Goal: Information Seeking & Learning: Find specific page/section

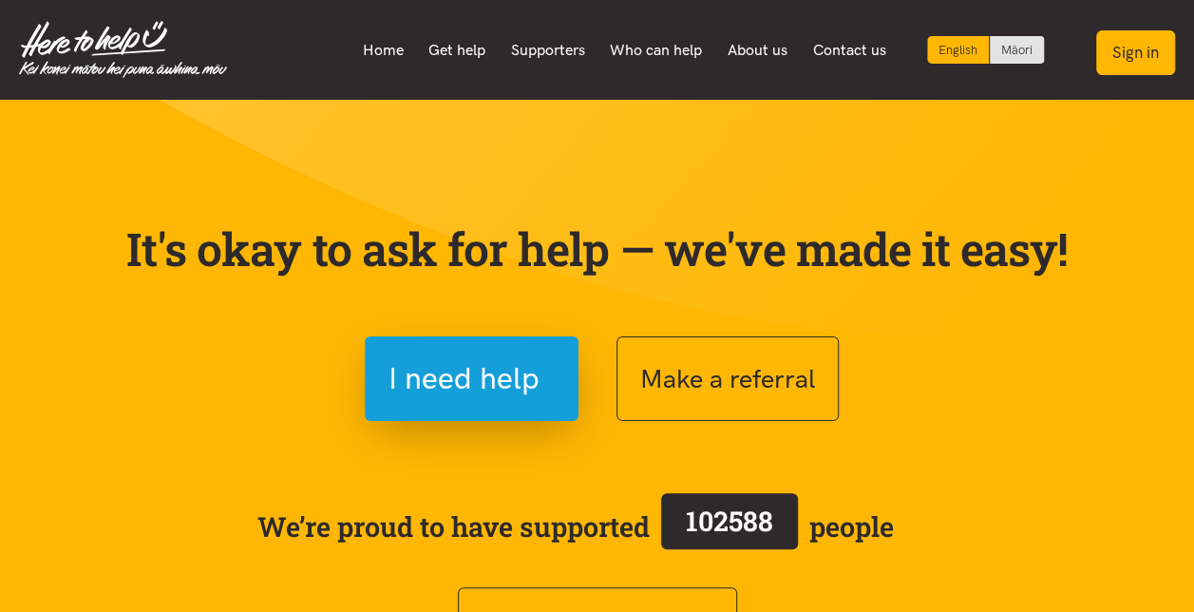
click at [1119, 46] on button "Sign in" at bounding box center [1135, 52] width 79 height 45
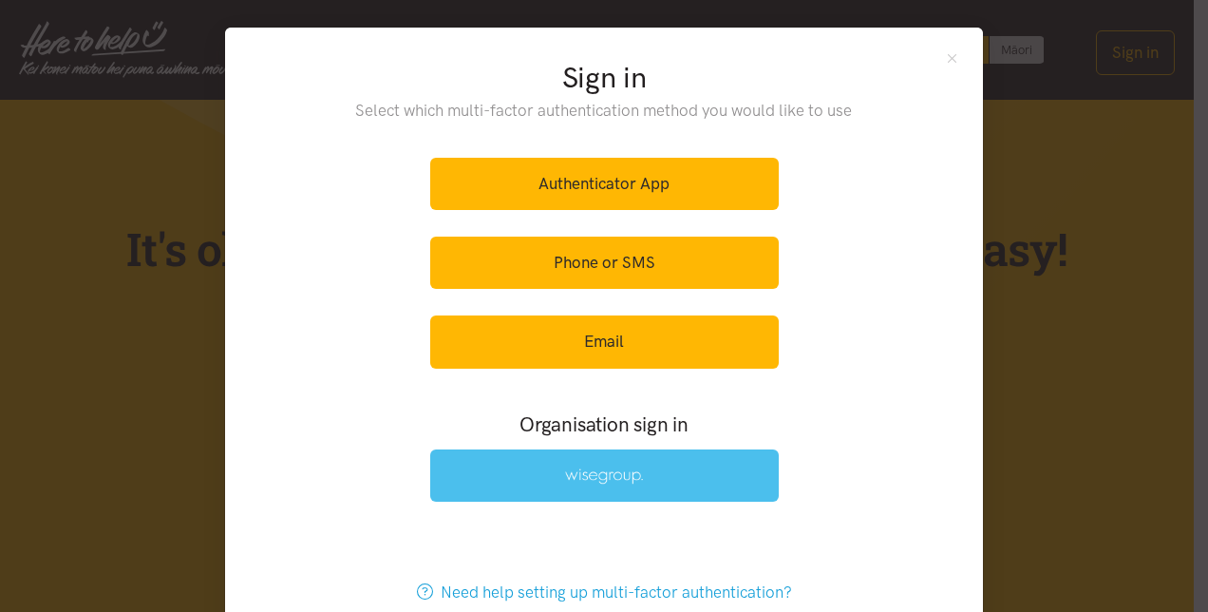
click at [606, 464] on link at bounding box center [604, 475] width 349 height 52
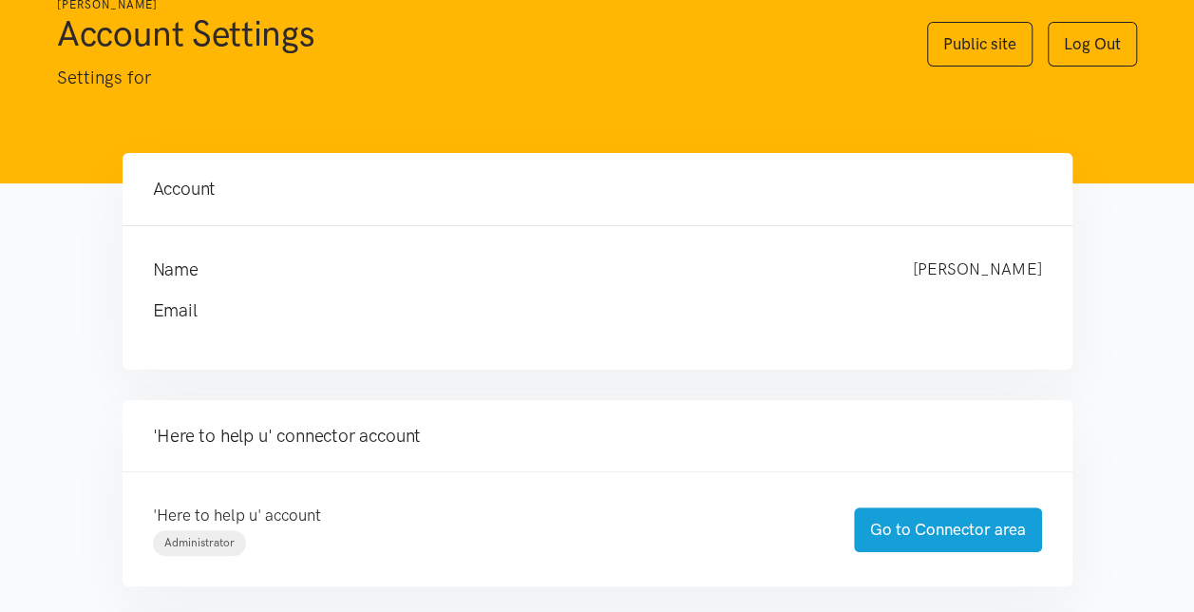
scroll to position [95, 0]
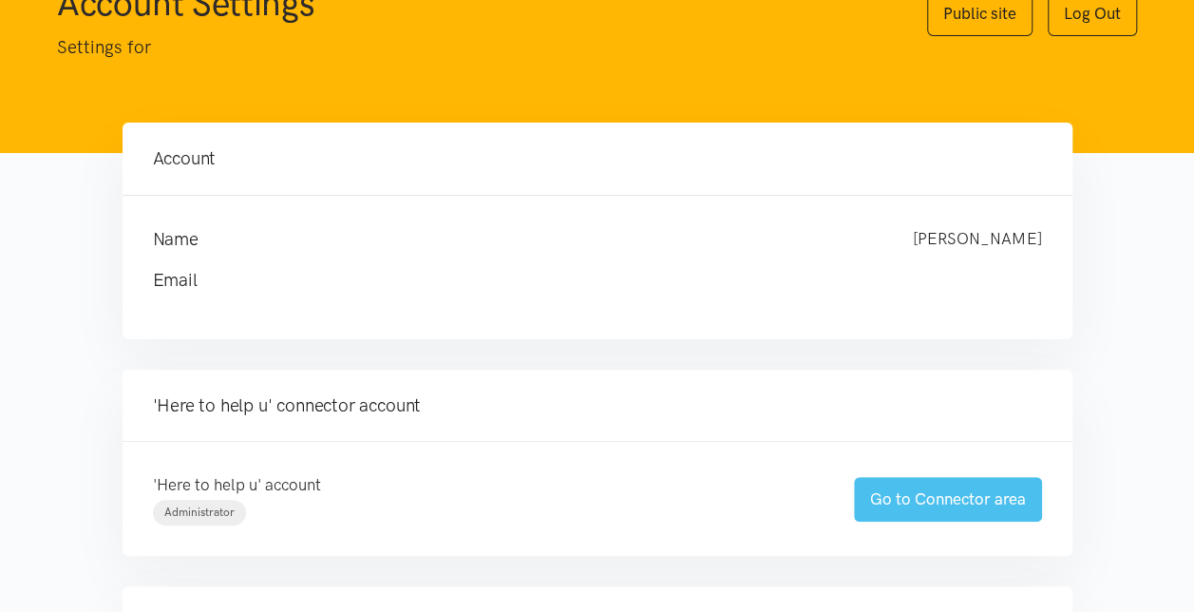
click at [934, 501] on link "Go to Connector area" at bounding box center [948, 499] width 188 height 45
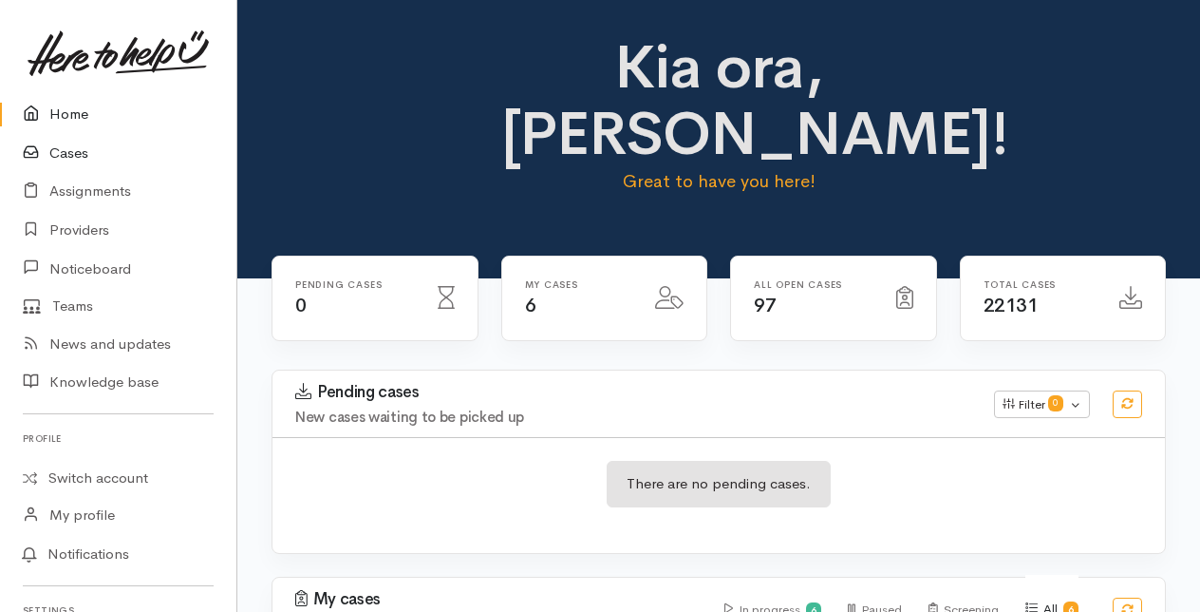
click at [62, 154] on link "Cases" at bounding box center [118, 153] width 236 height 39
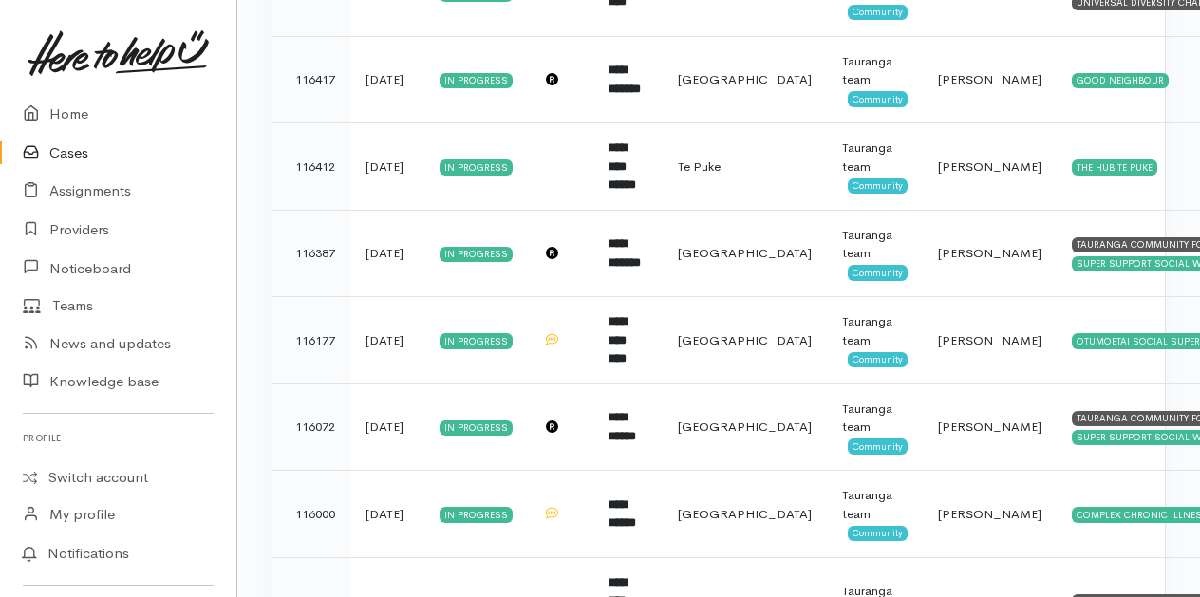
scroll to position [2275, 0]
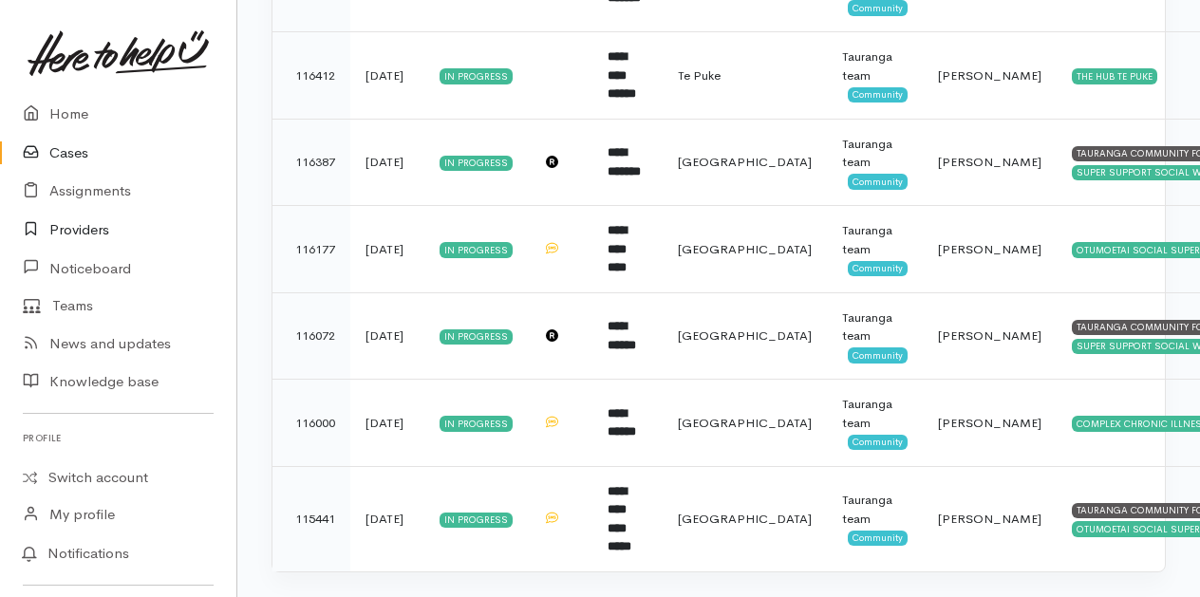
click at [68, 230] on link "Providers" at bounding box center [118, 230] width 236 height 39
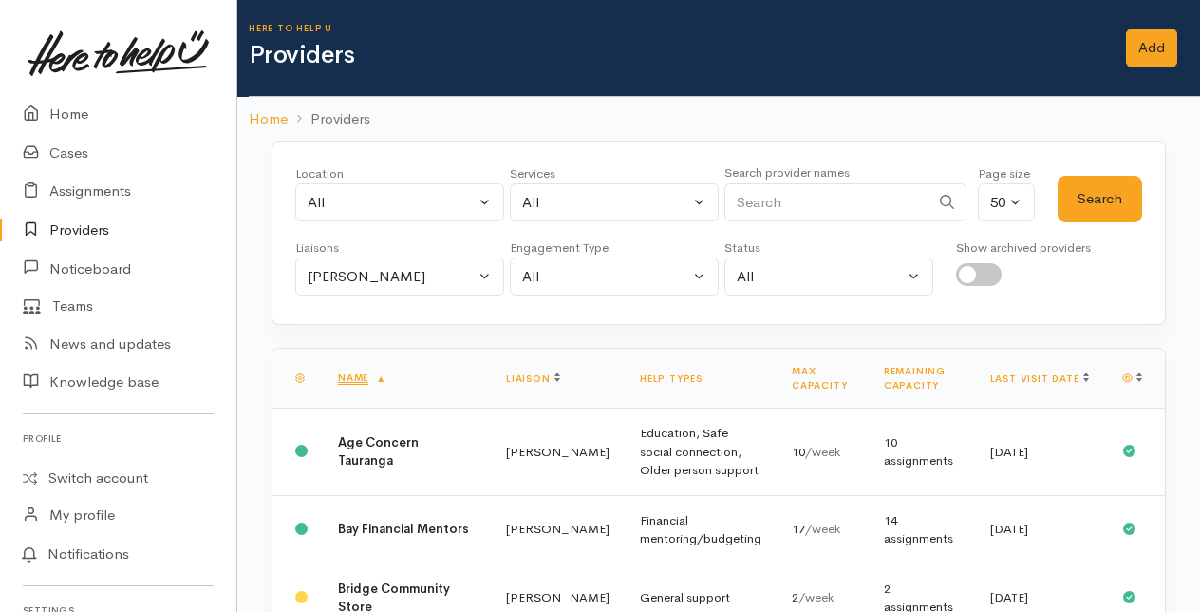
click at [801, 201] on input "Search" at bounding box center [827, 202] width 205 height 39
type input "complex"
click at [486, 274] on button "Amanda Gabb" at bounding box center [399, 276] width 209 height 39
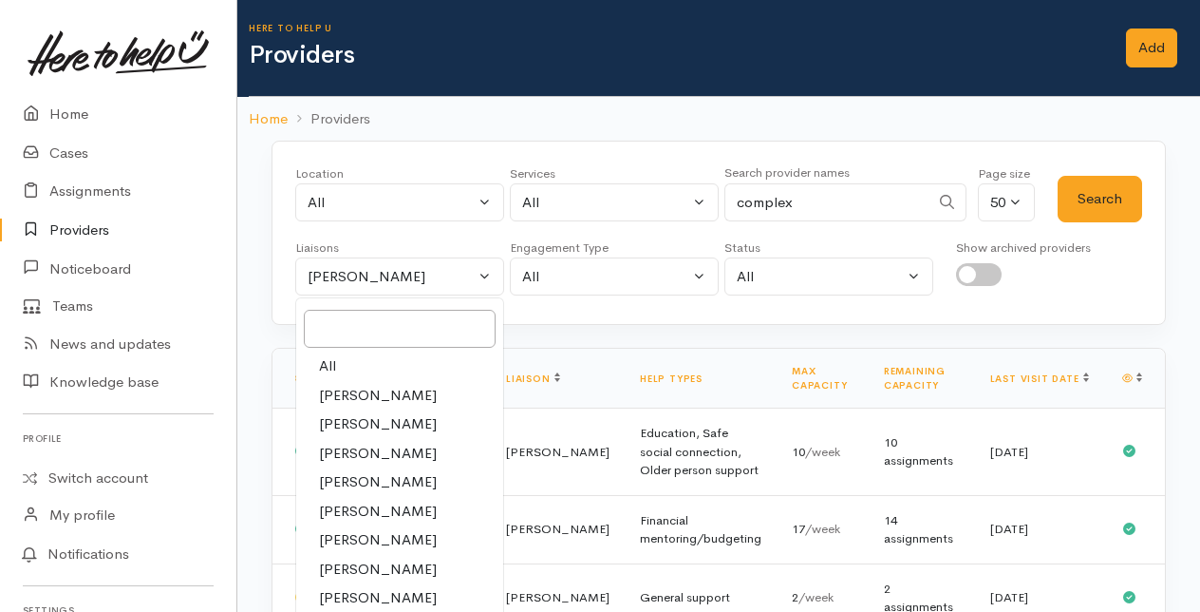
drag, startPoint x: 323, startPoint y: 363, endPoint x: 547, endPoint y: 271, distance: 242.3
click at [327, 361] on span "All" at bounding box center [327, 366] width 17 height 22
select select "null"
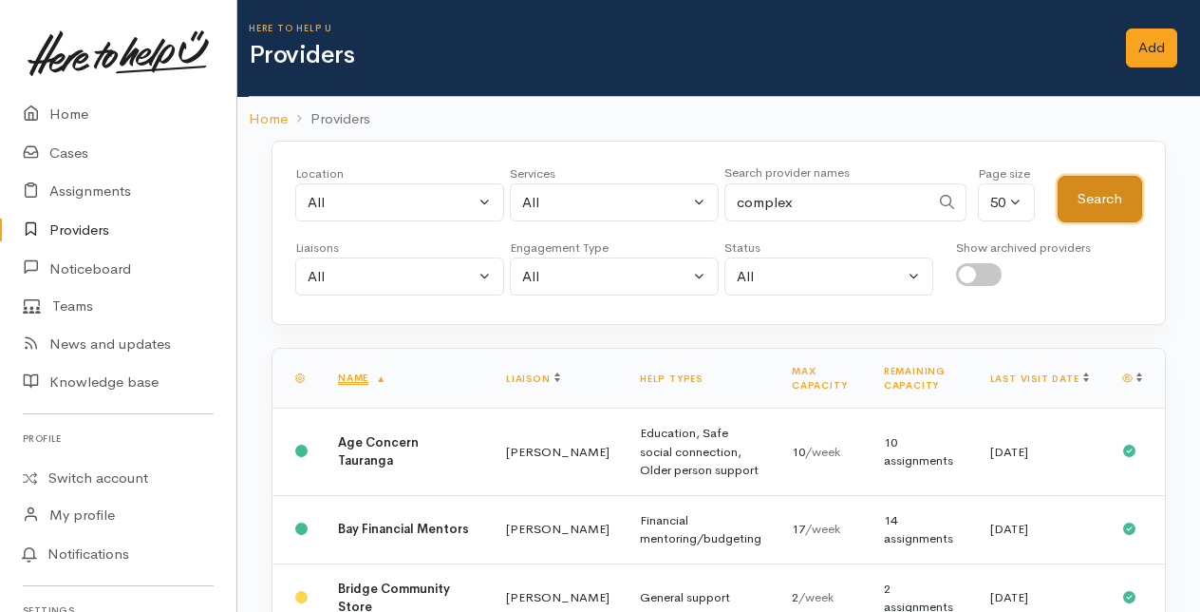
click at [1109, 198] on button "Search" at bounding box center [1100, 199] width 85 height 47
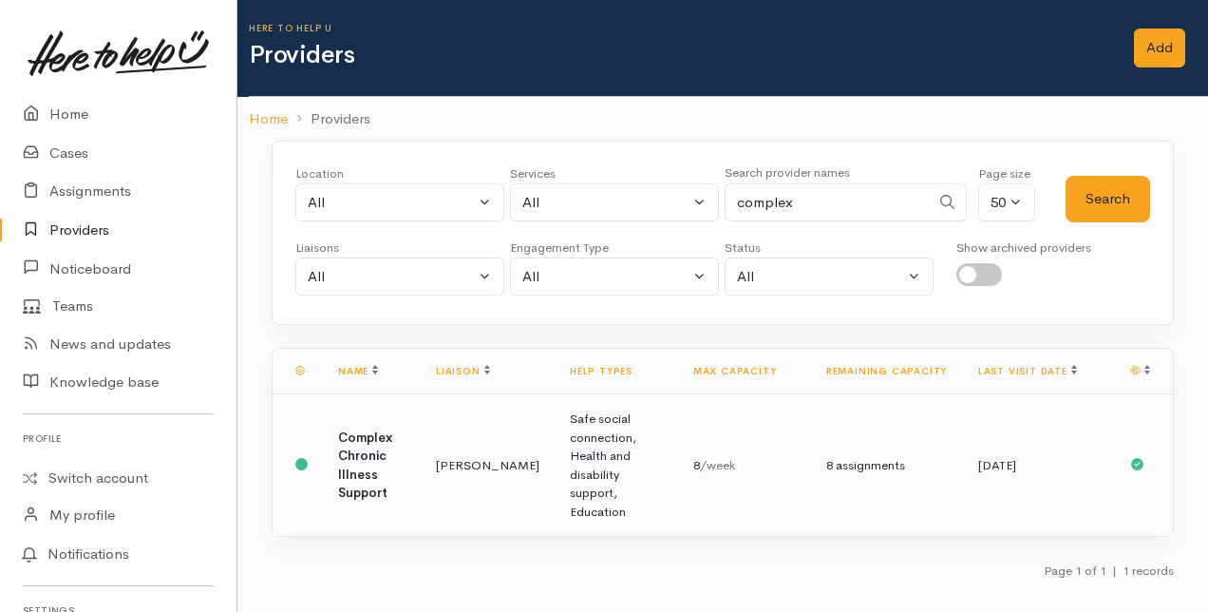
click at [378, 448] on td "Complex Chronic Illness Support" at bounding box center [372, 465] width 98 height 142
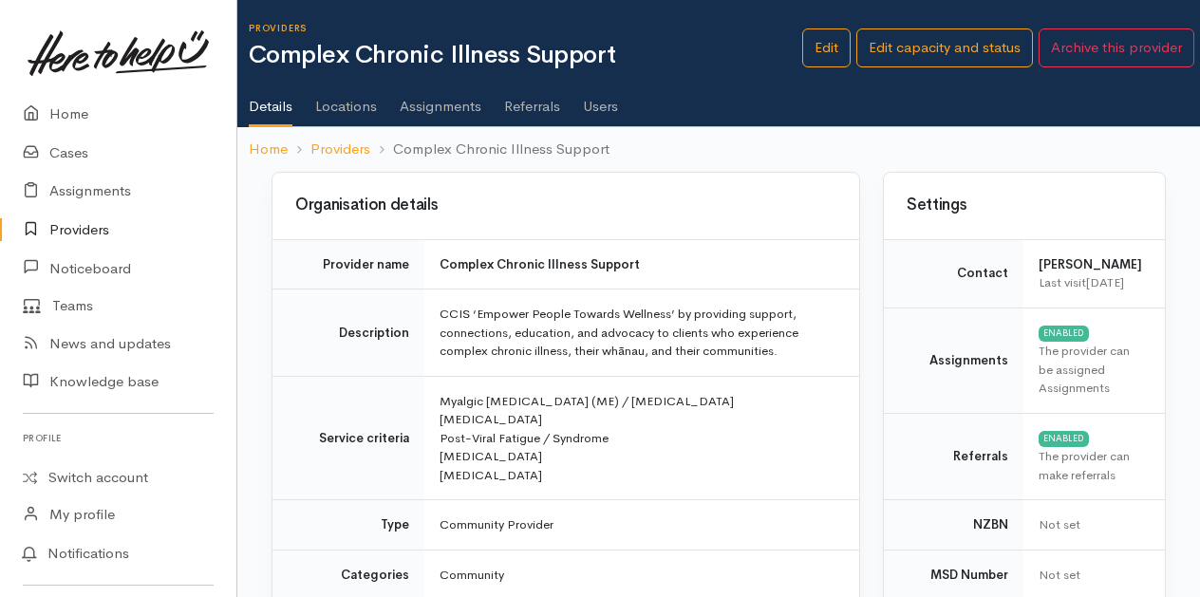
click at [603, 104] on link "Users" at bounding box center [600, 99] width 35 height 53
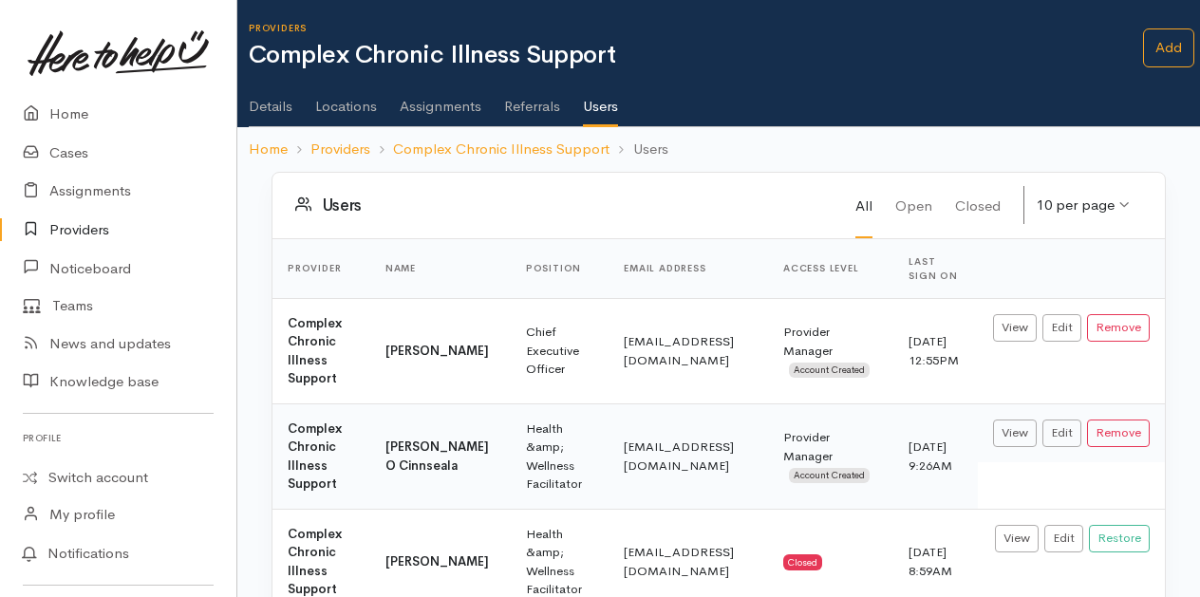
click at [420, 102] on link "Assignments" at bounding box center [441, 99] width 82 height 53
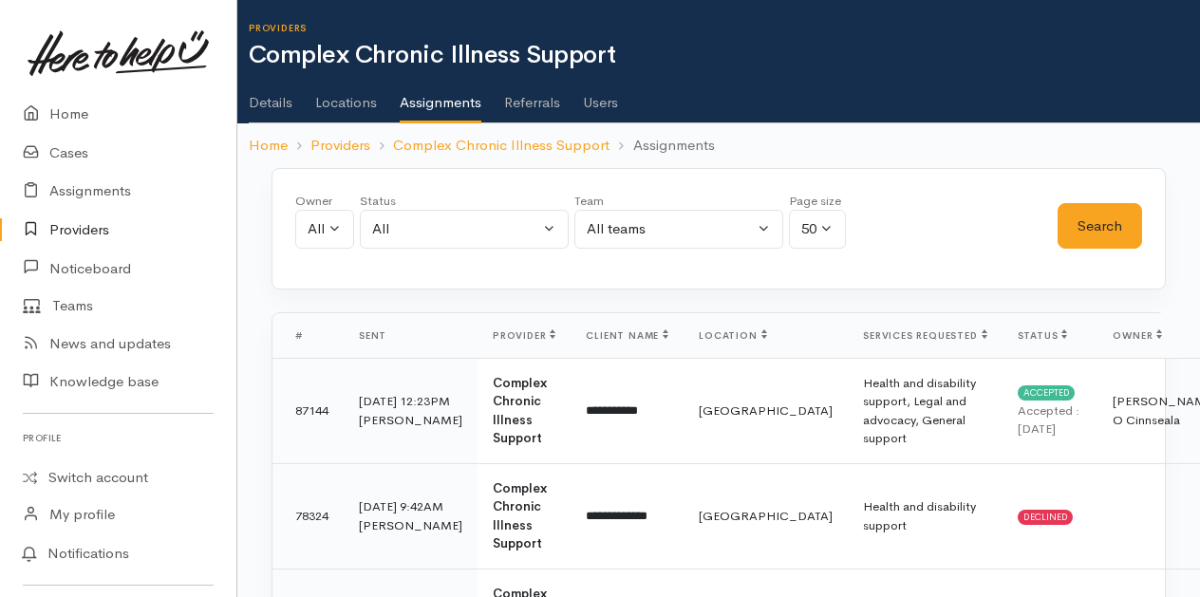
click at [606, 99] on link "Users" at bounding box center [600, 95] width 35 height 53
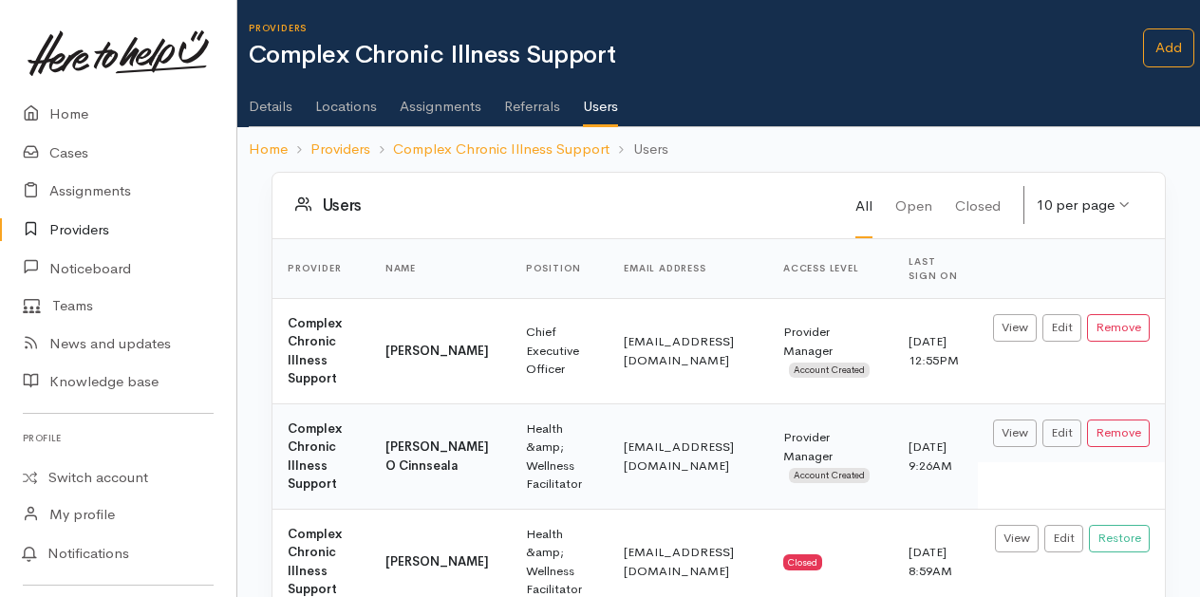
click at [442, 110] on link "Assignments" at bounding box center [441, 99] width 82 height 53
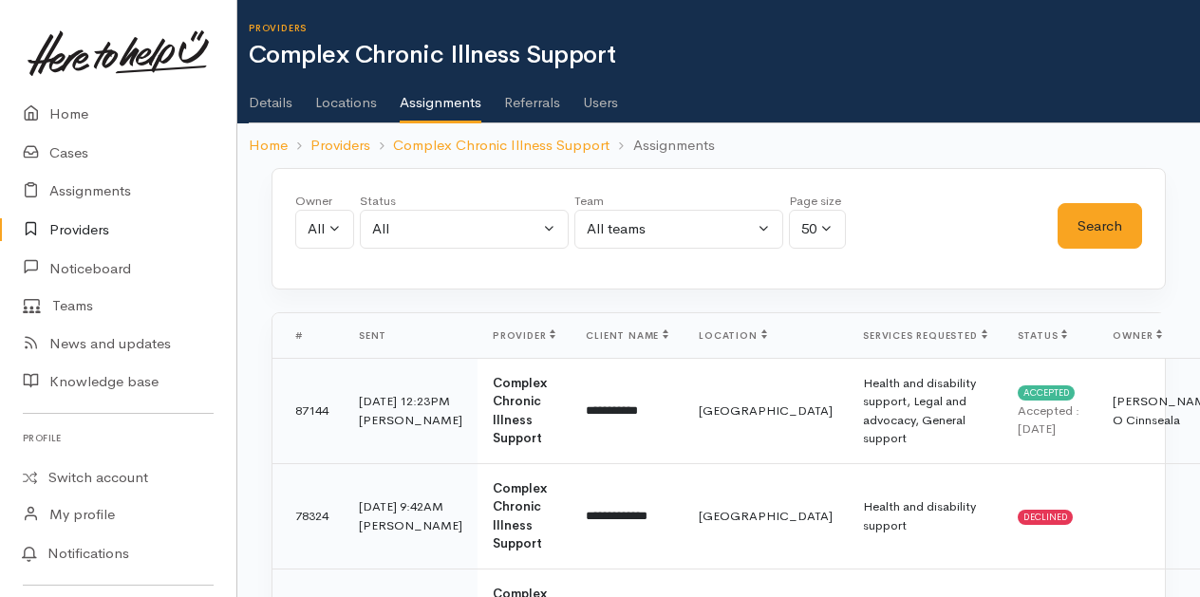
click at [597, 101] on link "Users" at bounding box center [600, 95] width 35 height 53
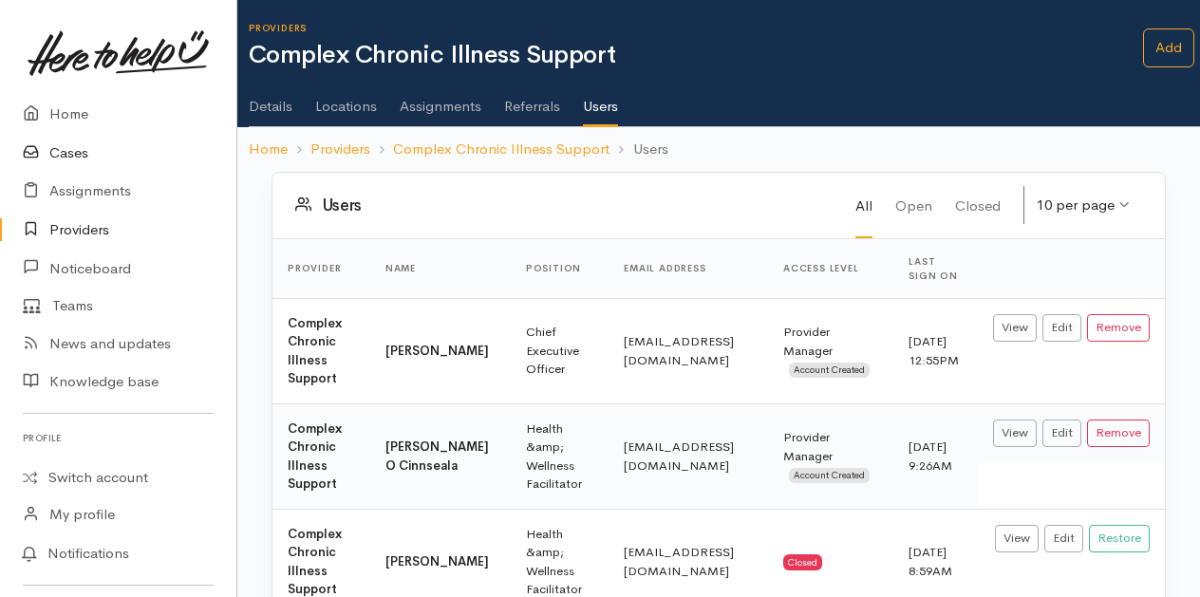
click at [70, 145] on link "Cases" at bounding box center [118, 153] width 236 height 39
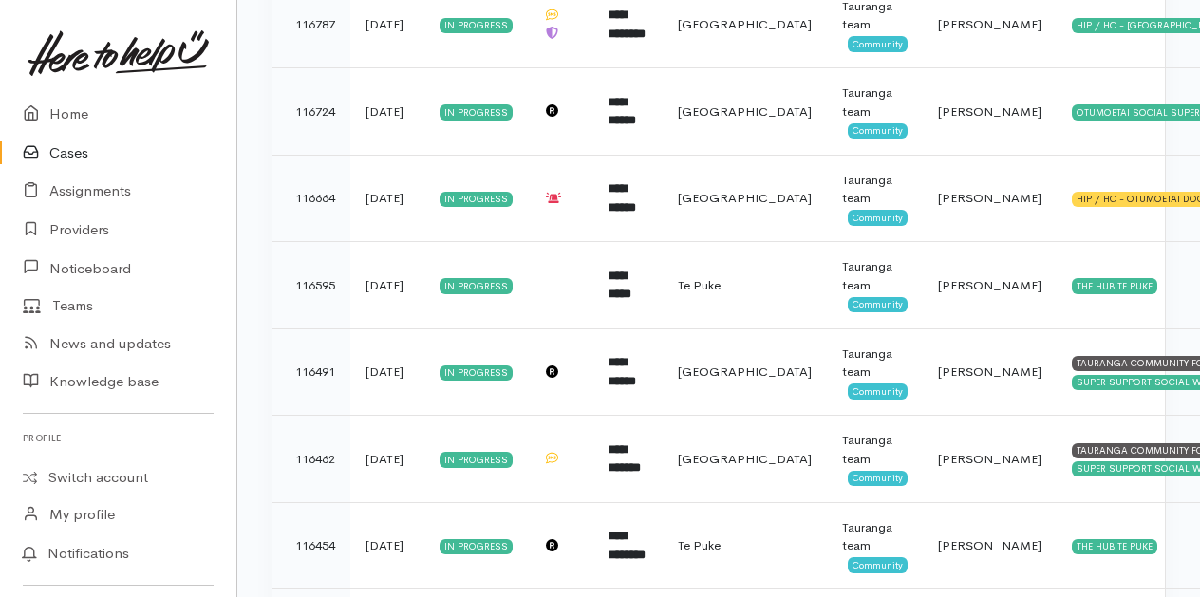
scroll to position [1516, 0]
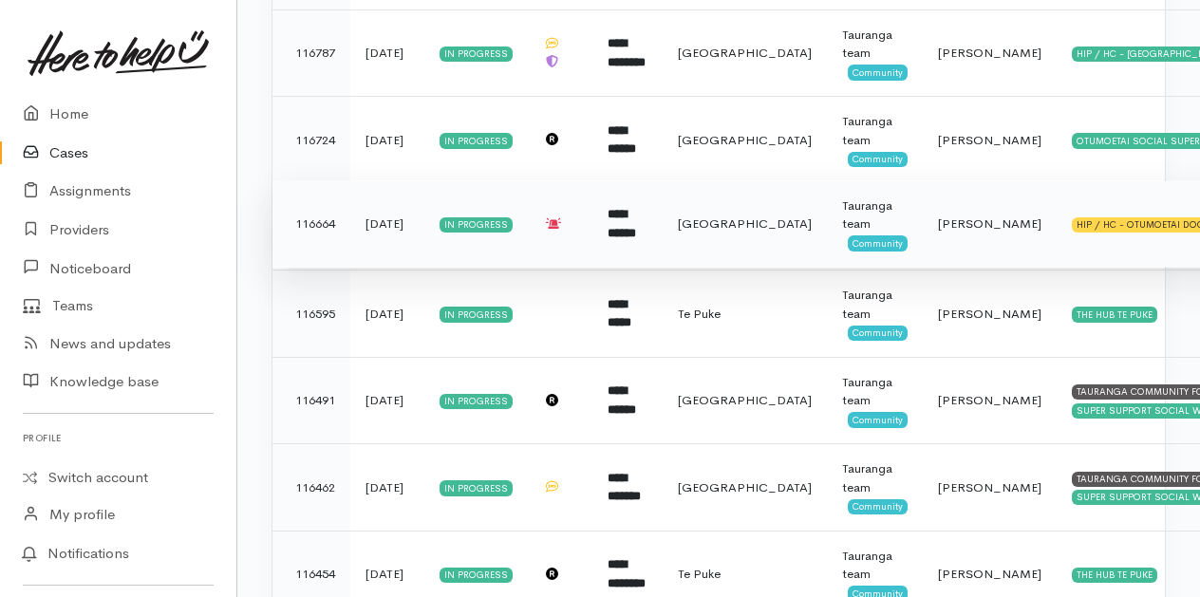
click at [636, 218] on b "**********" at bounding box center [622, 223] width 28 height 31
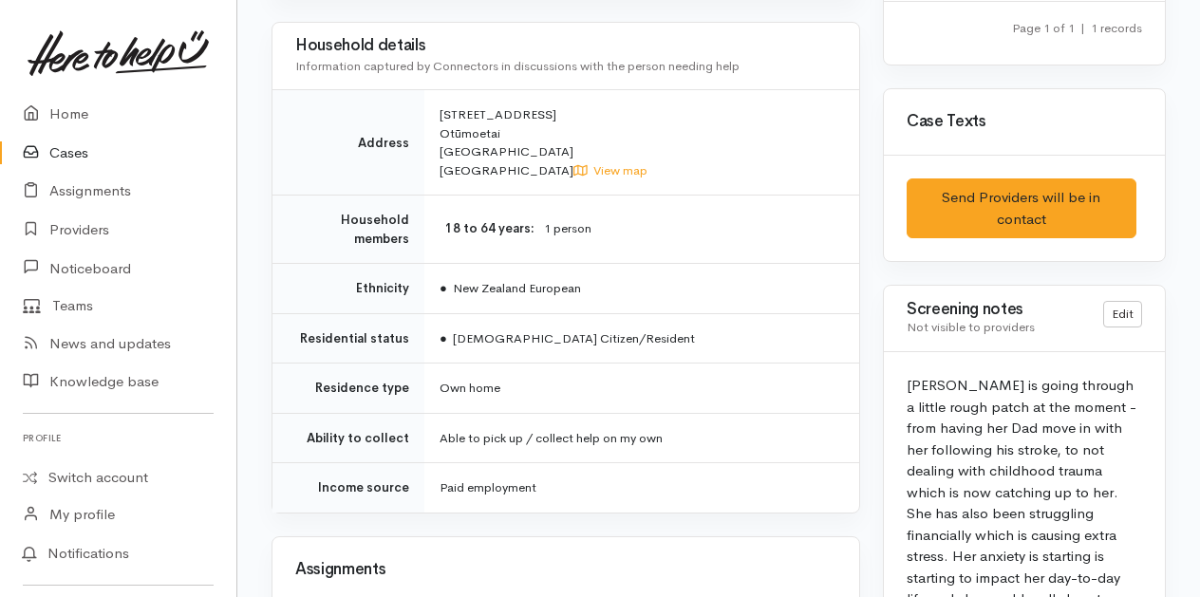
scroll to position [760, 0]
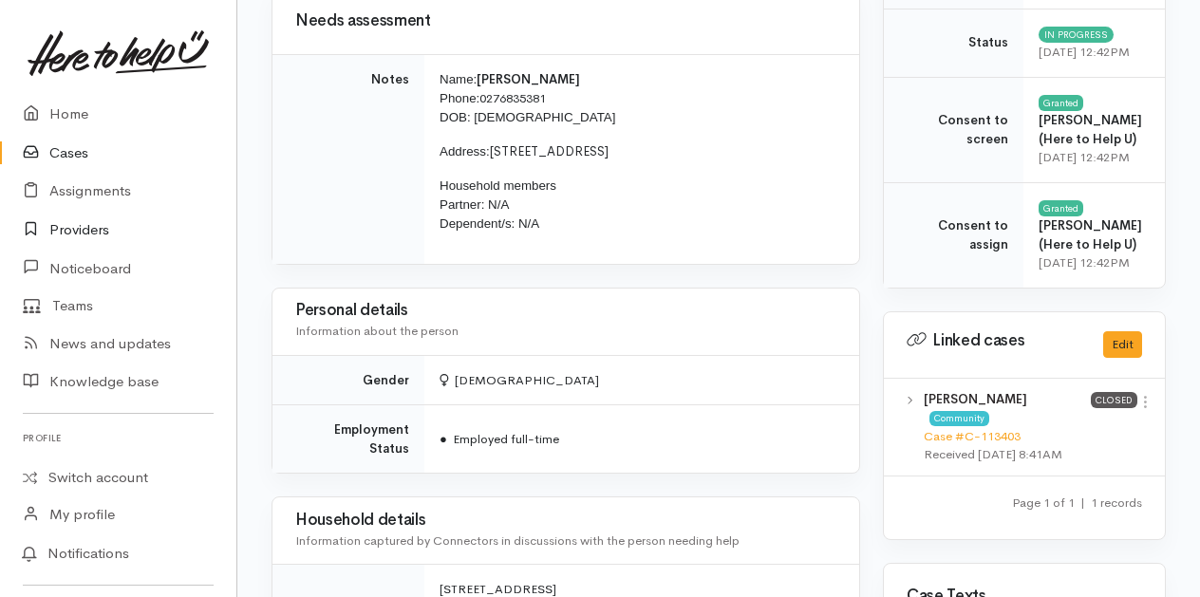
click at [81, 225] on link "Providers" at bounding box center [118, 230] width 236 height 39
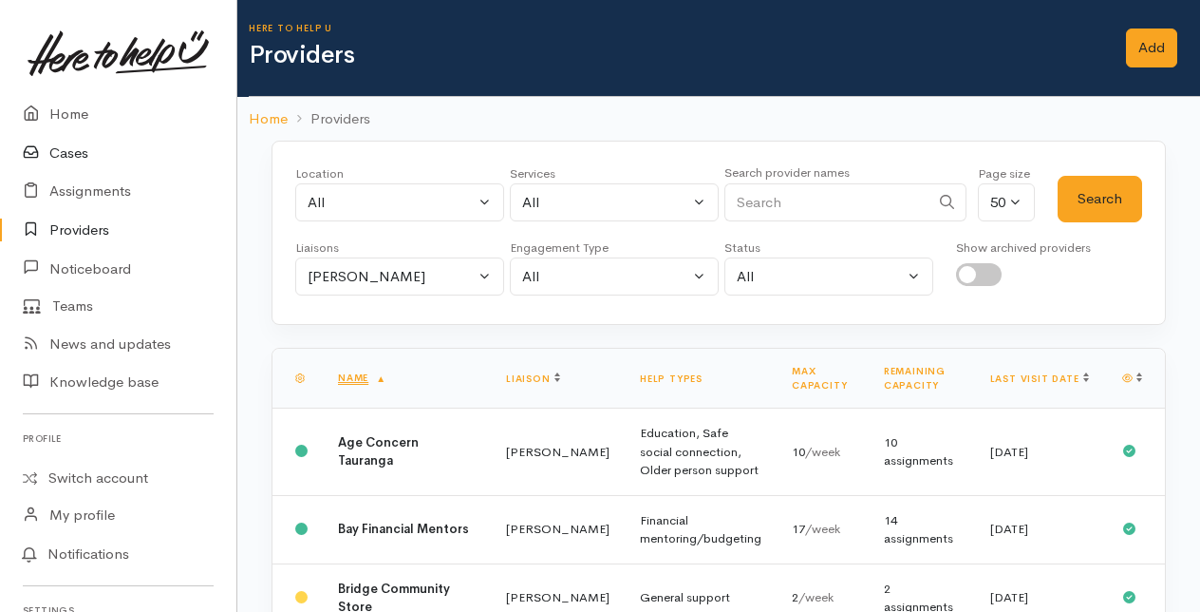
click at [68, 143] on link "Cases" at bounding box center [118, 153] width 236 height 39
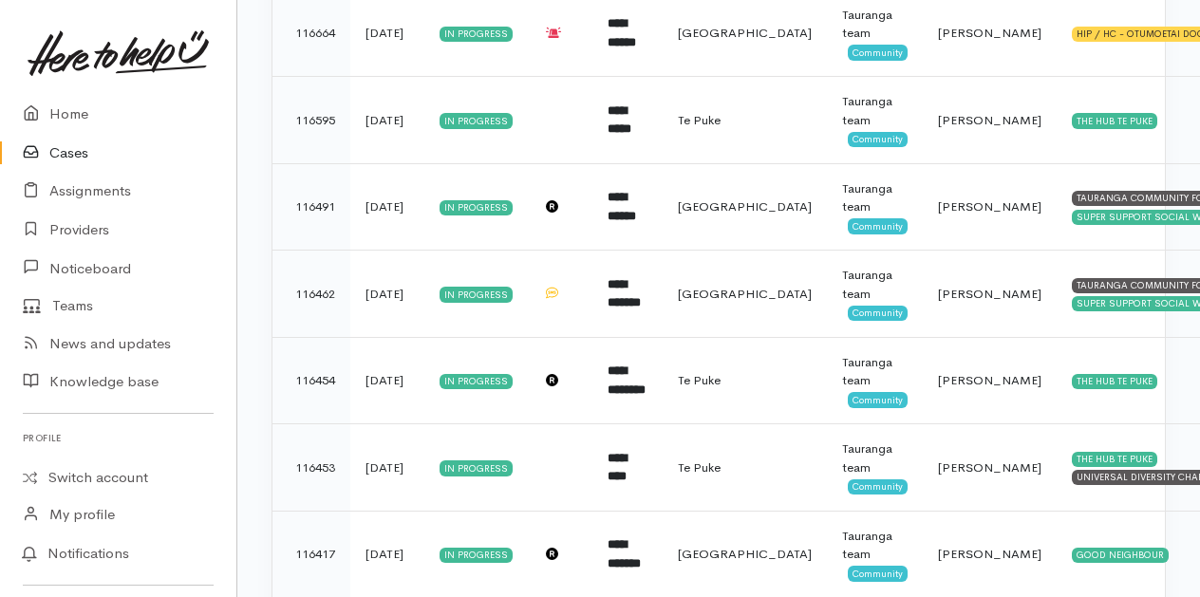
scroll to position [1519, 0]
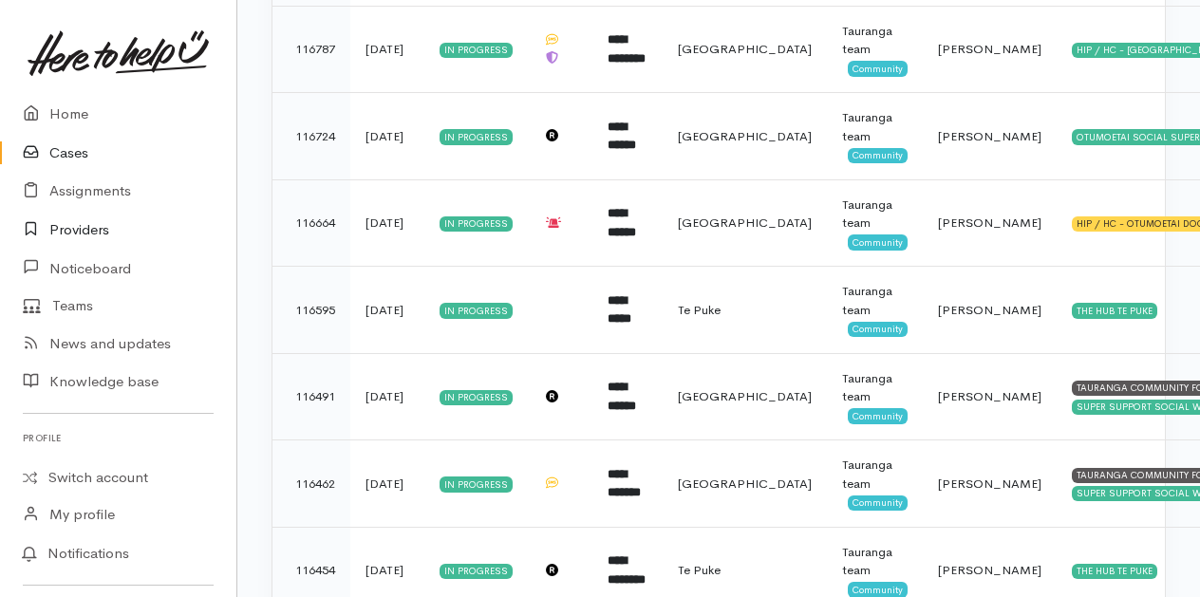
click at [76, 226] on link "Providers" at bounding box center [118, 230] width 236 height 39
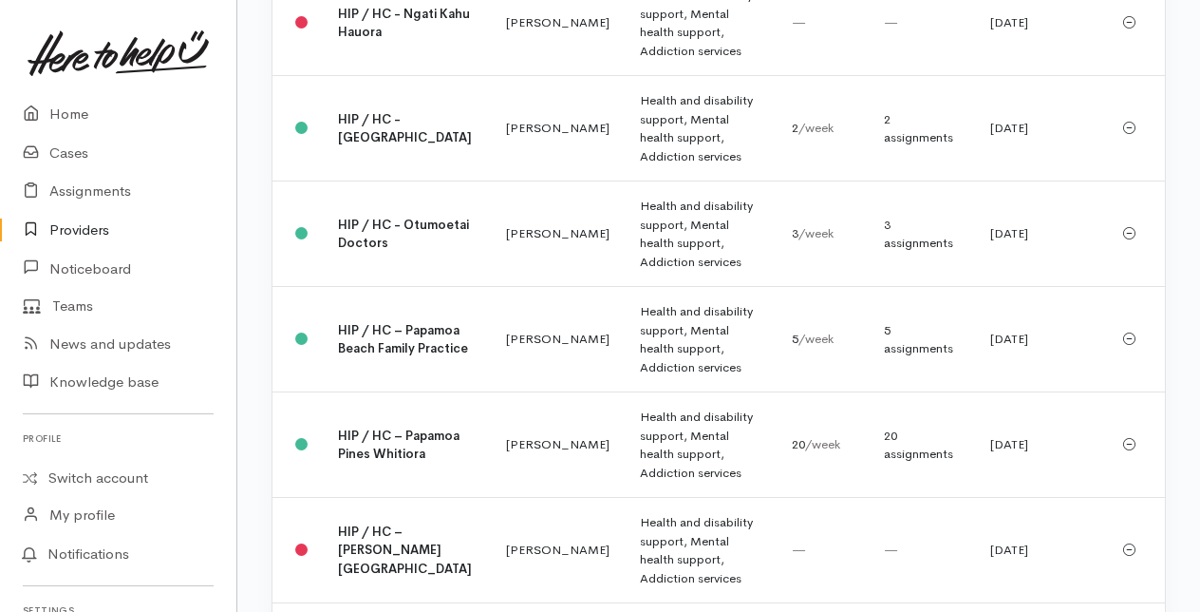
scroll to position [3134, 0]
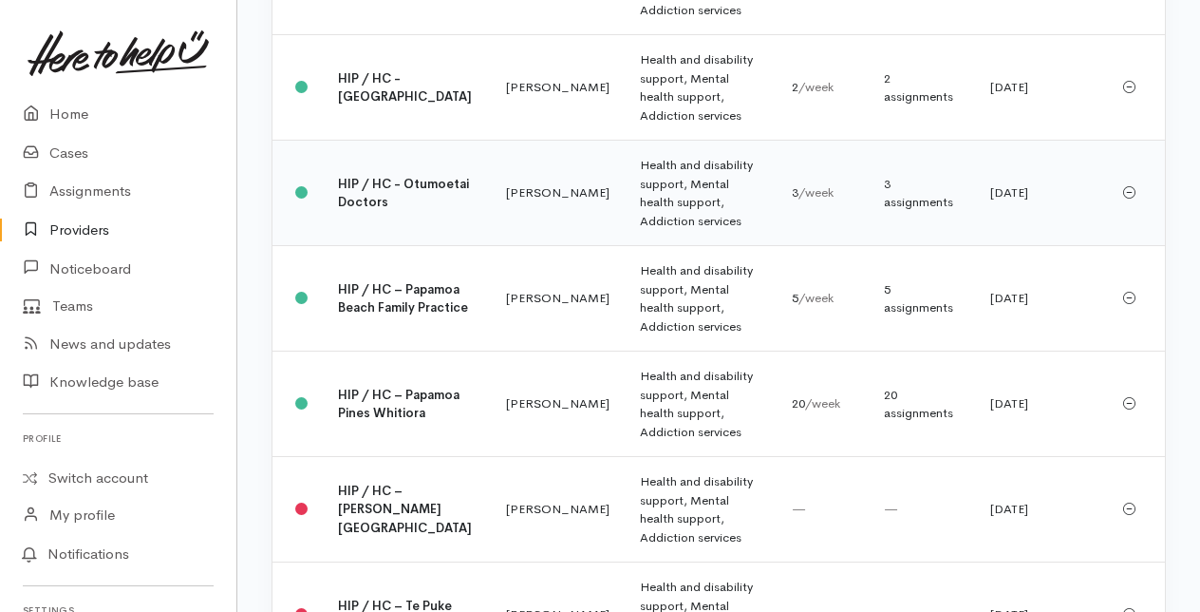
click at [491, 246] on td "[PERSON_NAME]" at bounding box center [558, 193] width 134 height 105
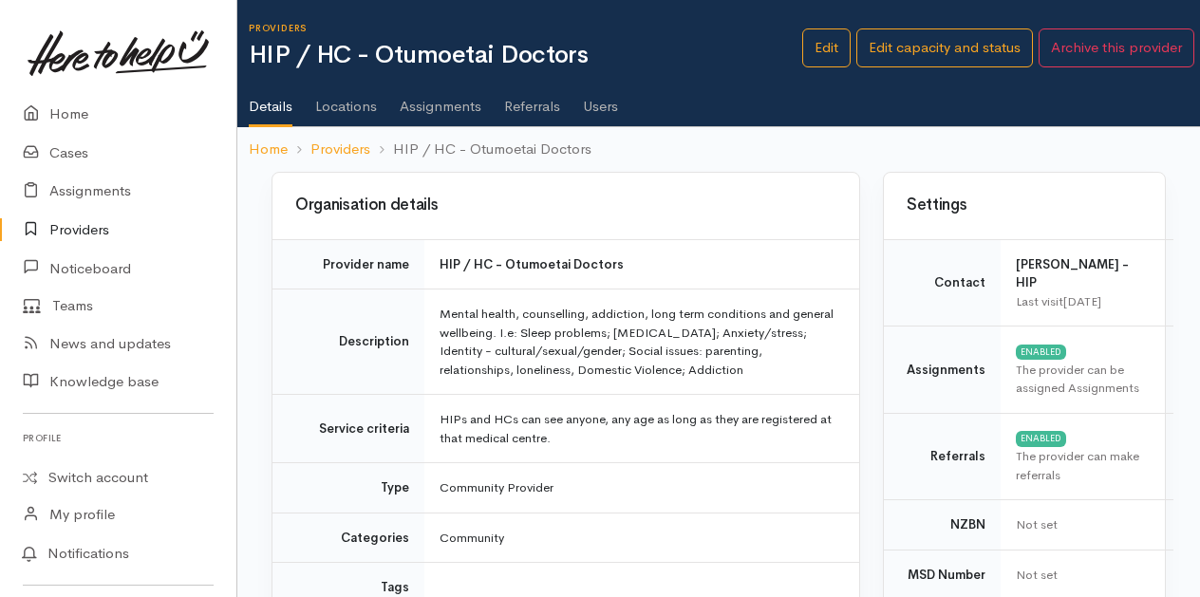
click at [602, 106] on link "Users" at bounding box center [600, 99] width 35 height 53
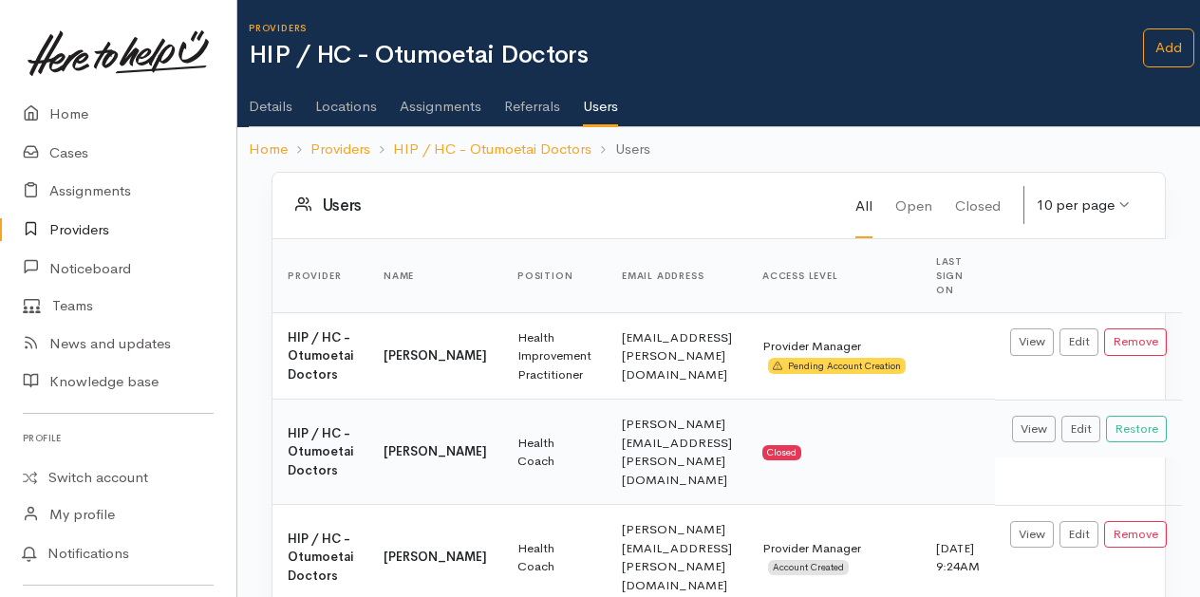
click at [427, 106] on link "Assignments" at bounding box center [441, 99] width 82 height 53
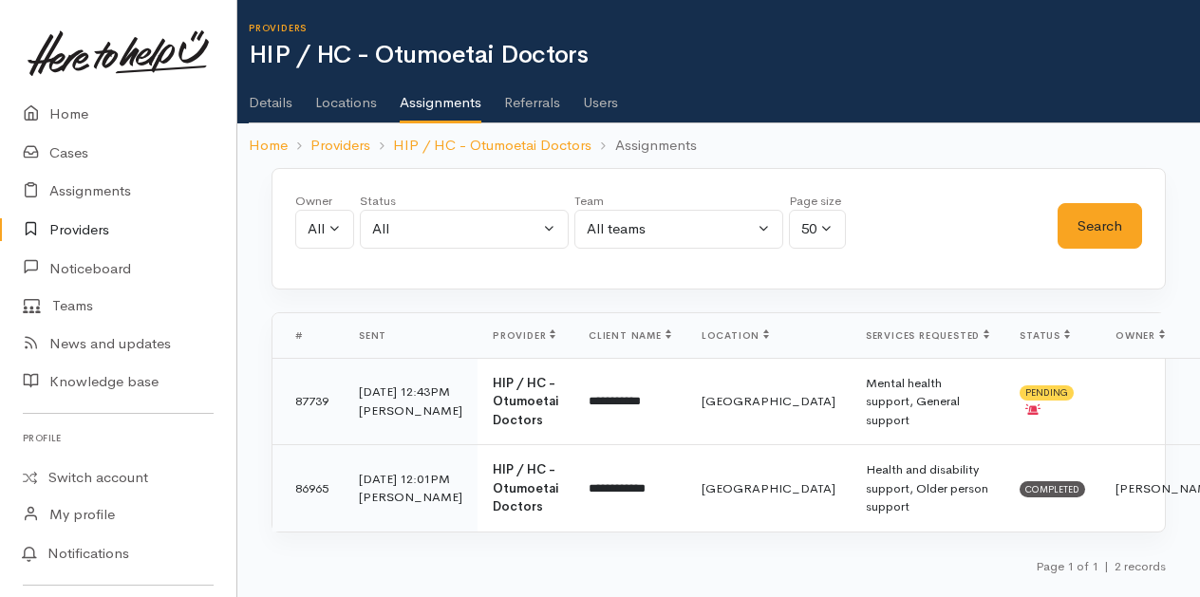
click at [601, 96] on link "Users" at bounding box center [600, 95] width 35 height 53
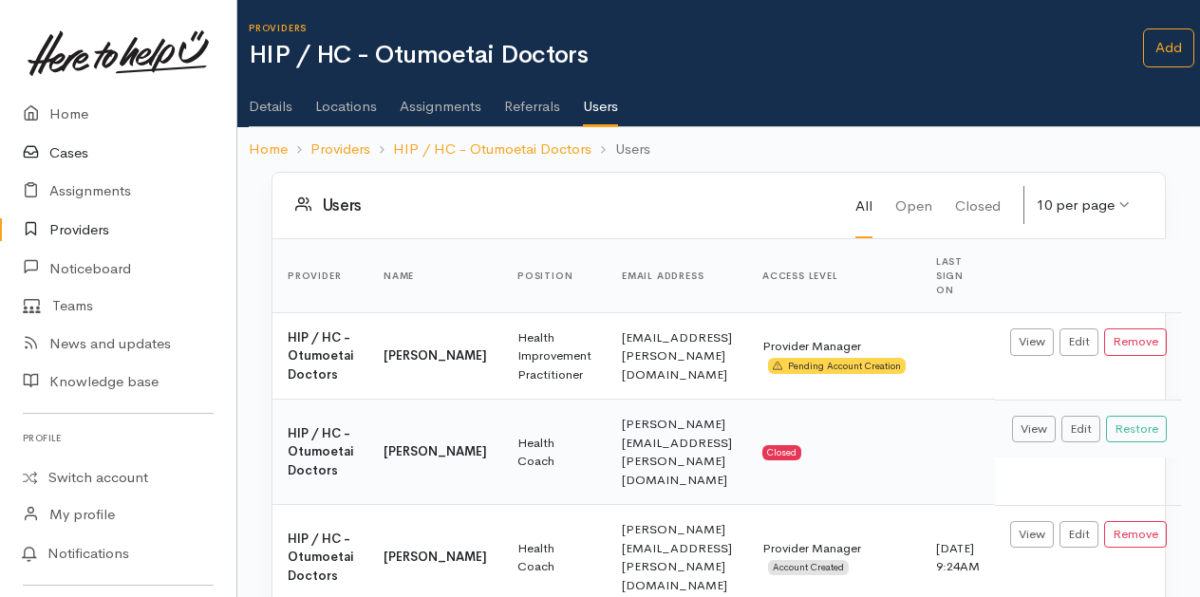
click at [68, 152] on link "Cases" at bounding box center [118, 153] width 236 height 39
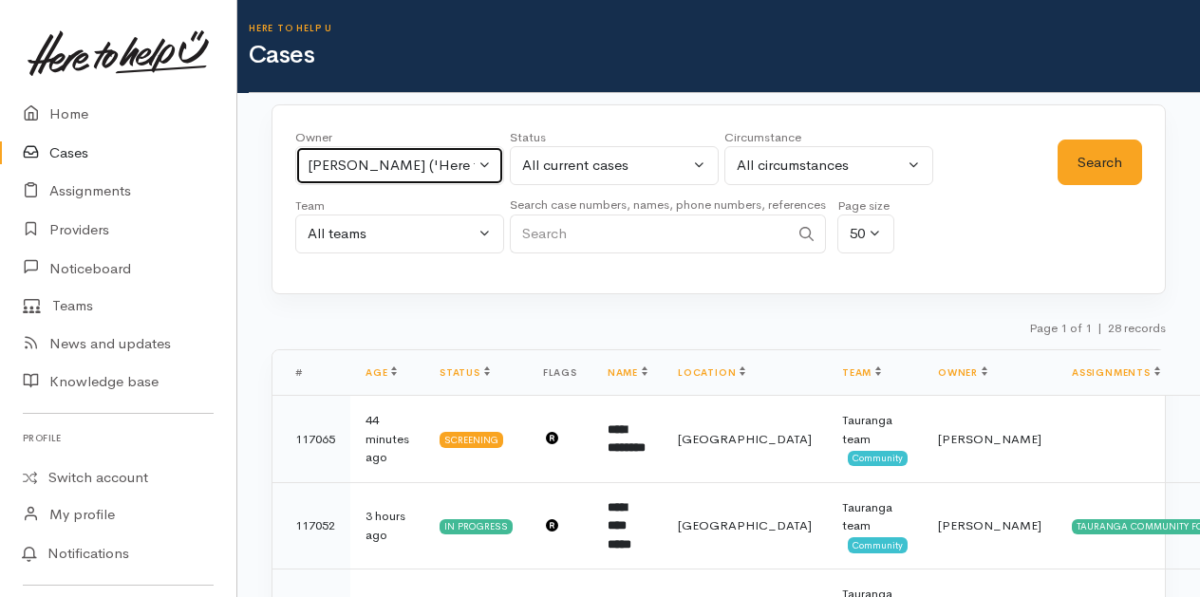
click at [488, 167] on button "[PERSON_NAME] ('Here to help u')" at bounding box center [399, 165] width 209 height 39
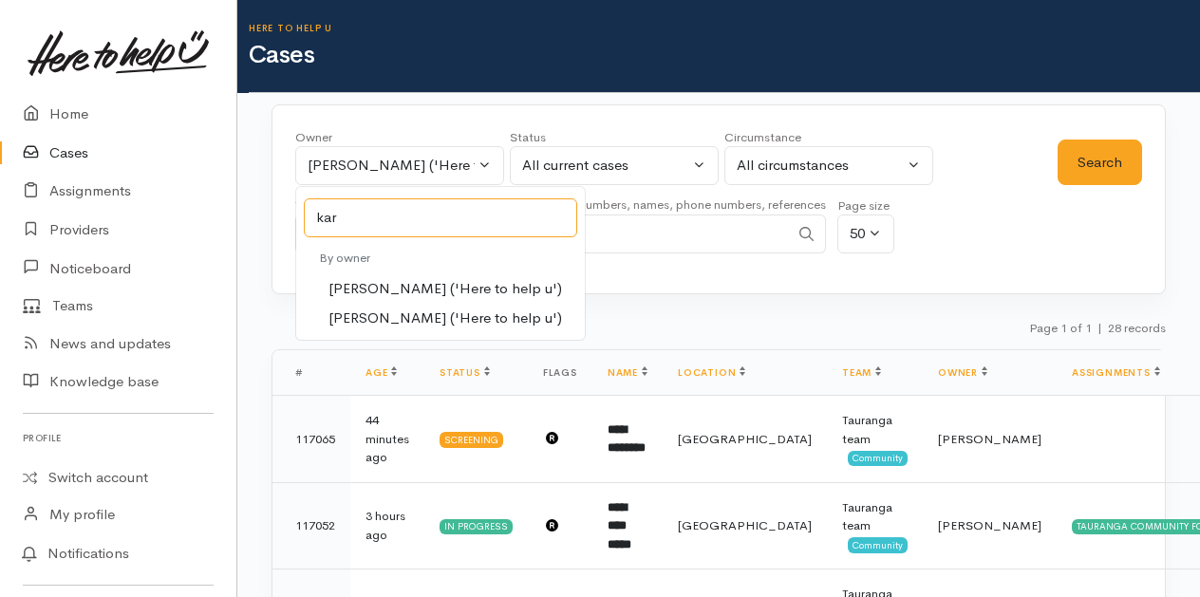
type input "kar"
click at [385, 292] on span "Karli Morris ('Here to help u')" at bounding box center [446, 289] width 234 height 22
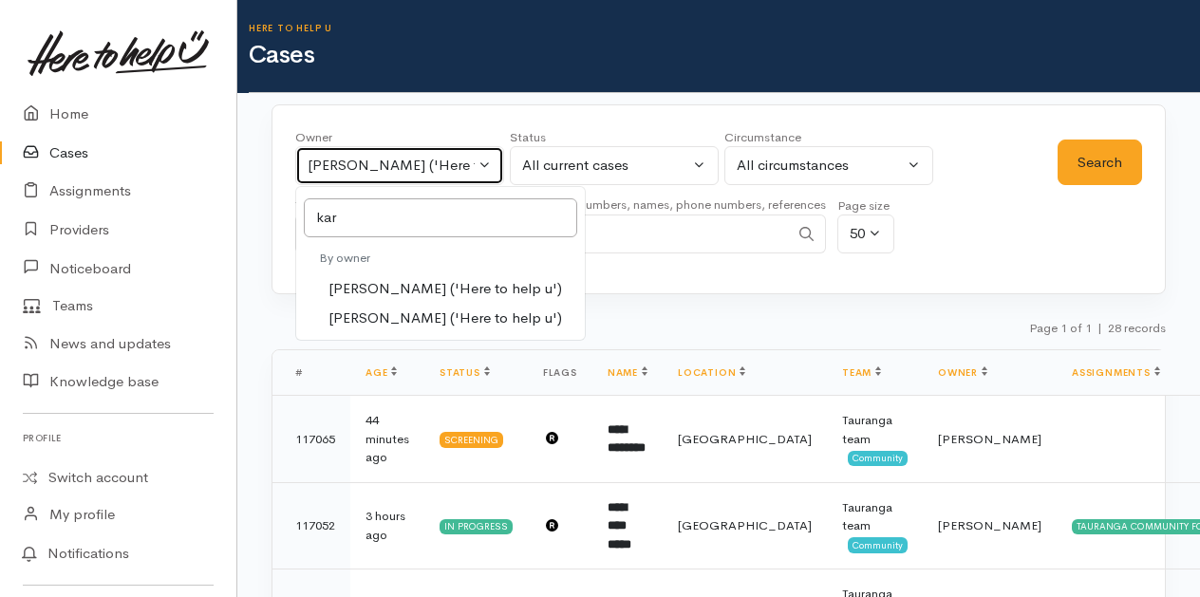
select select "435"
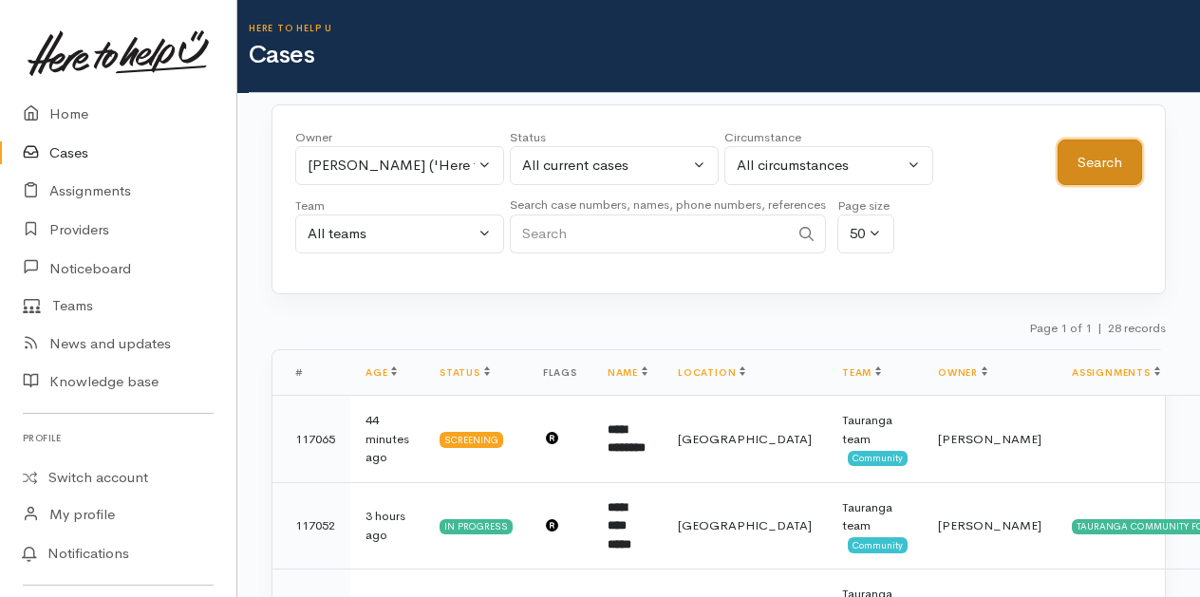
click at [1085, 171] on button "Search" at bounding box center [1100, 163] width 85 height 47
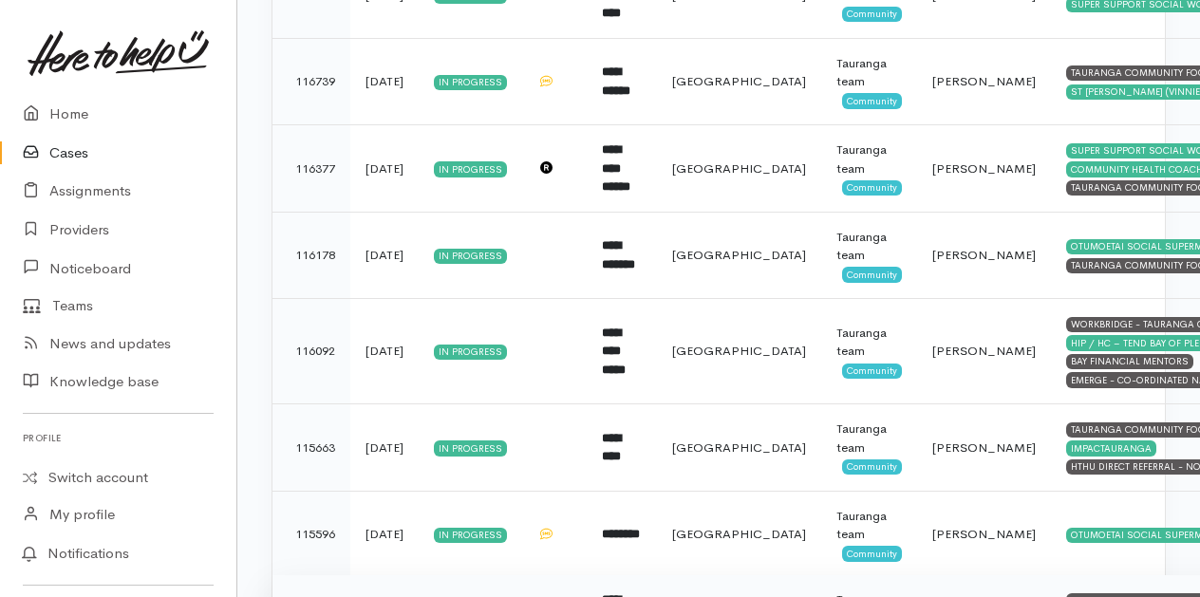
scroll to position [2017, 0]
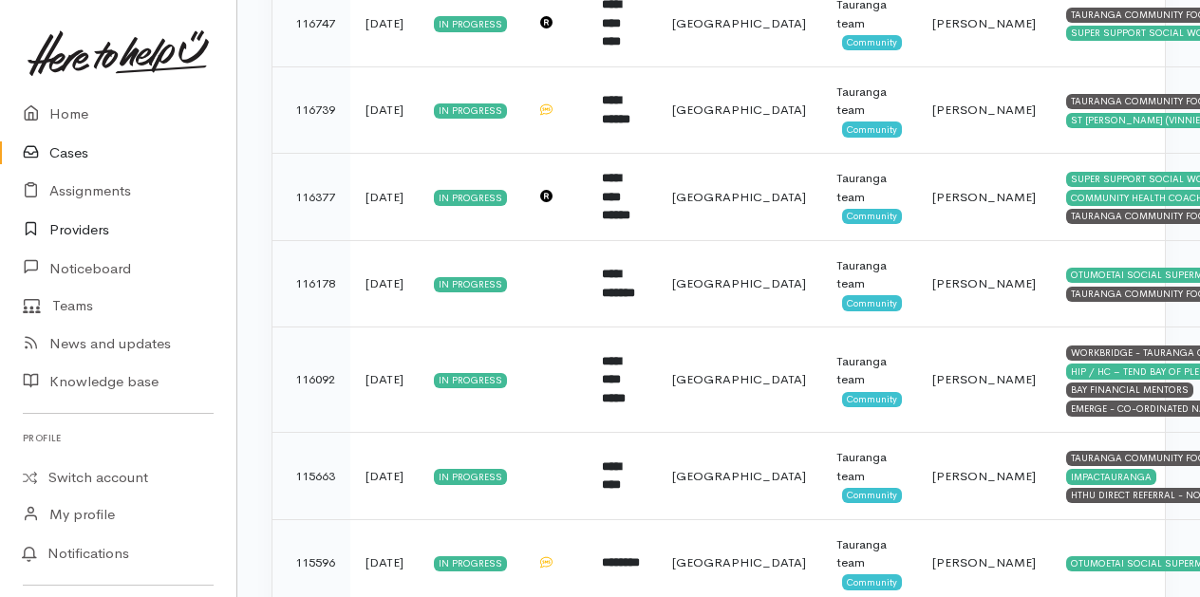
click at [76, 230] on link "Providers" at bounding box center [118, 230] width 236 height 39
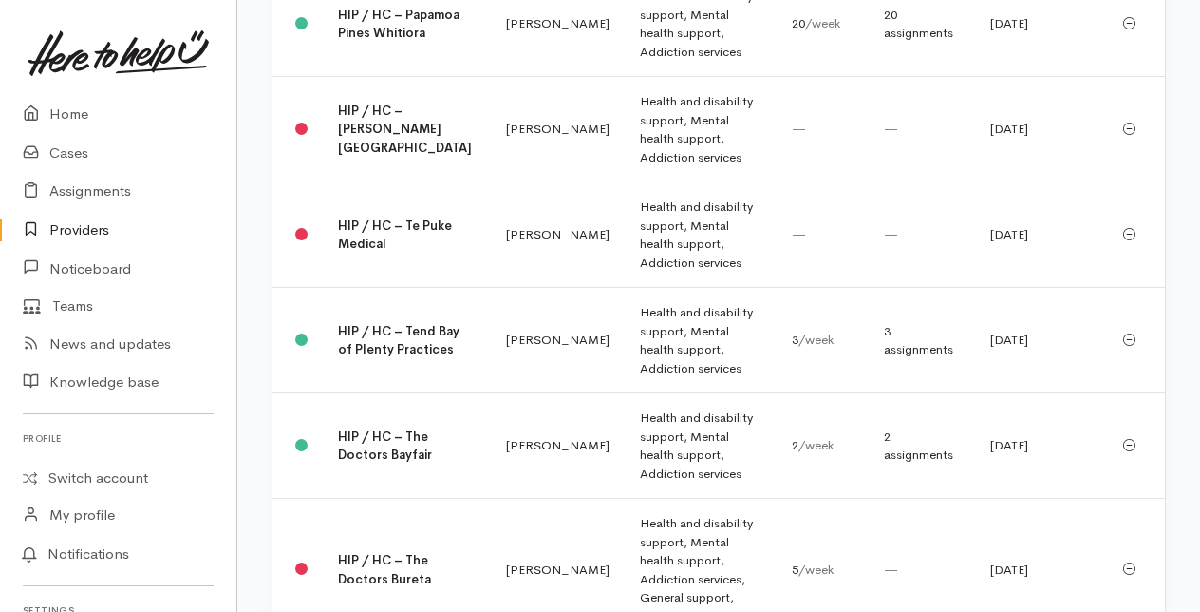
scroll to position [3609, 0]
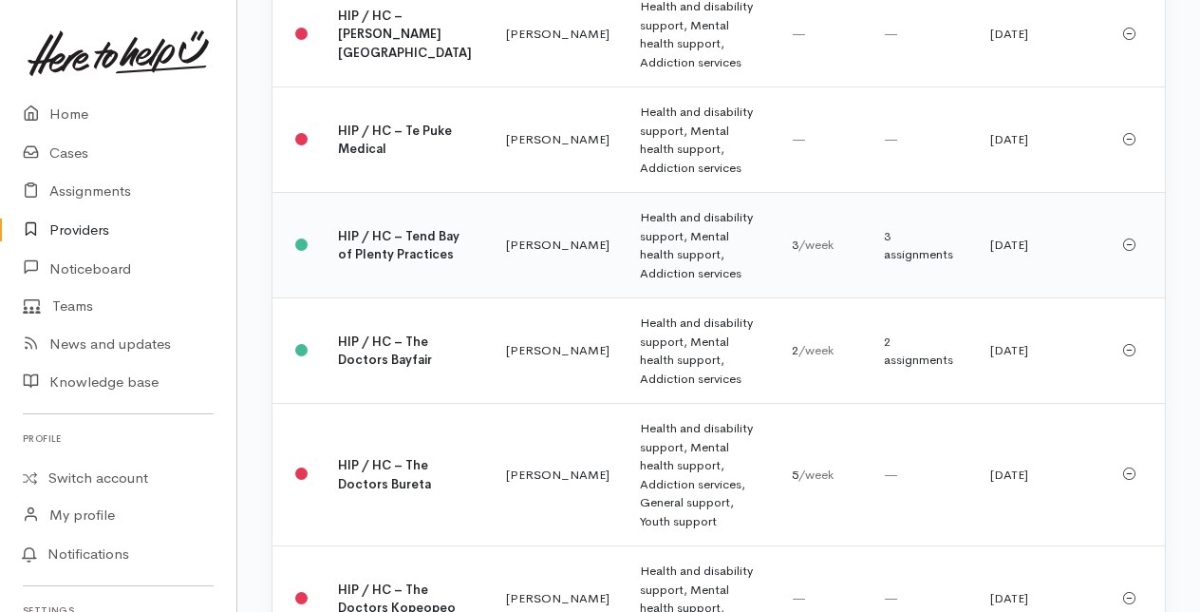
click at [395, 298] on td "HIP / HC – Tend Bay of Plenty Practices" at bounding box center [407, 245] width 168 height 105
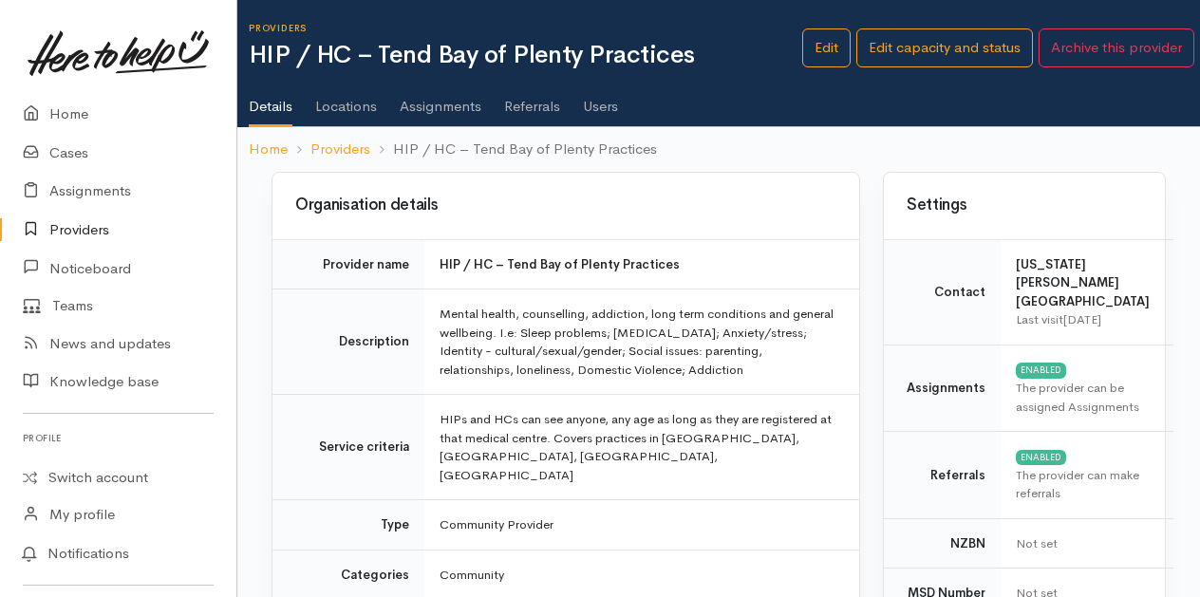
click at [600, 111] on link "Users" at bounding box center [600, 99] width 35 height 53
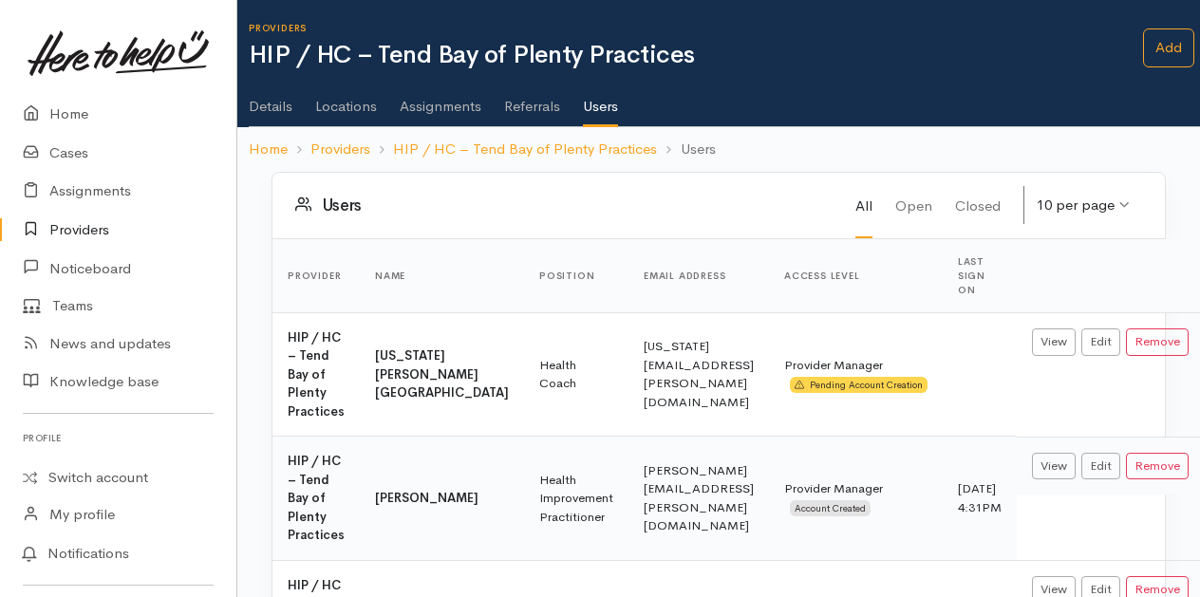
click at [424, 104] on link "Assignments" at bounding box center [441, 99] width 82 height 53
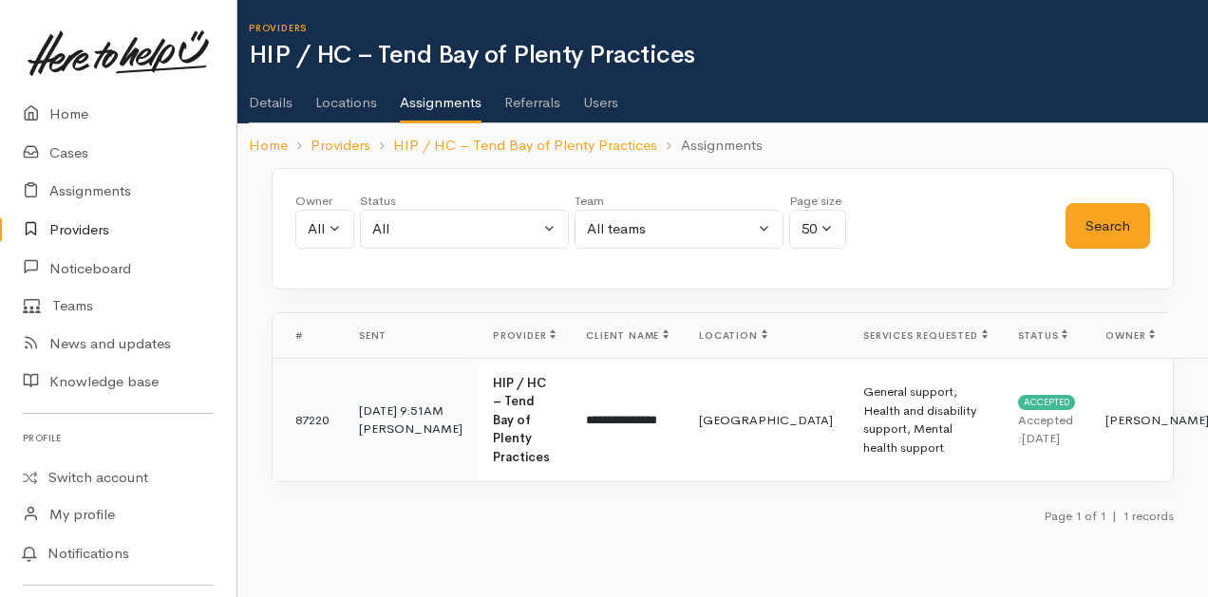
click at [607, 98] on link "Users" at bounding box center [600, 95] width 35 height 53
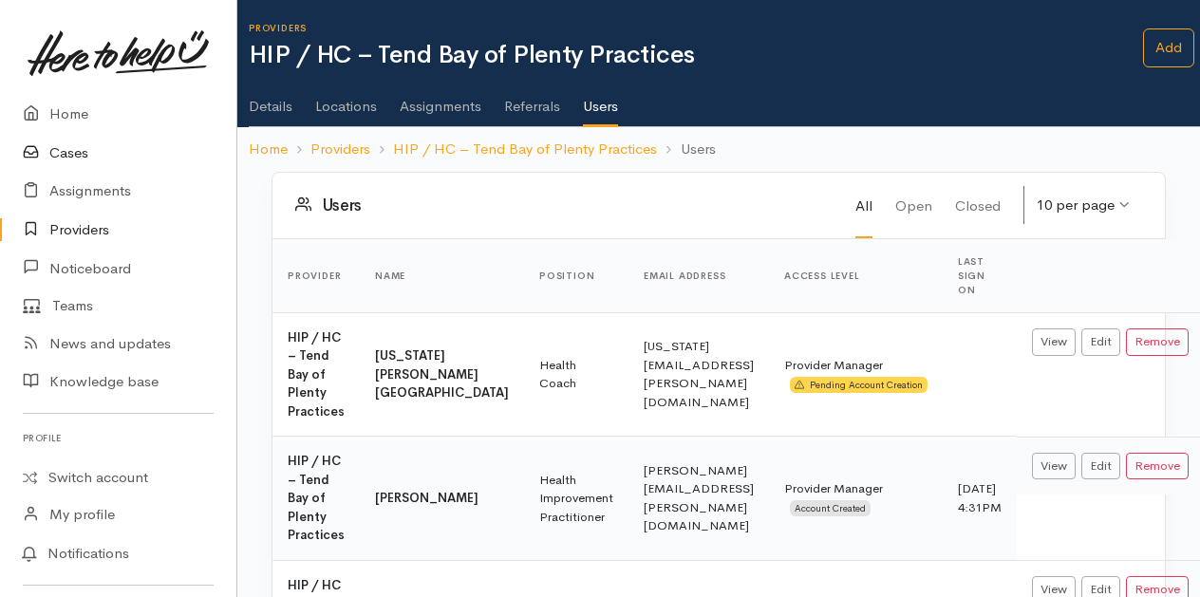
click at [72, 153] on link "Cases" at bounding box center [118, 153] width 236 height 39
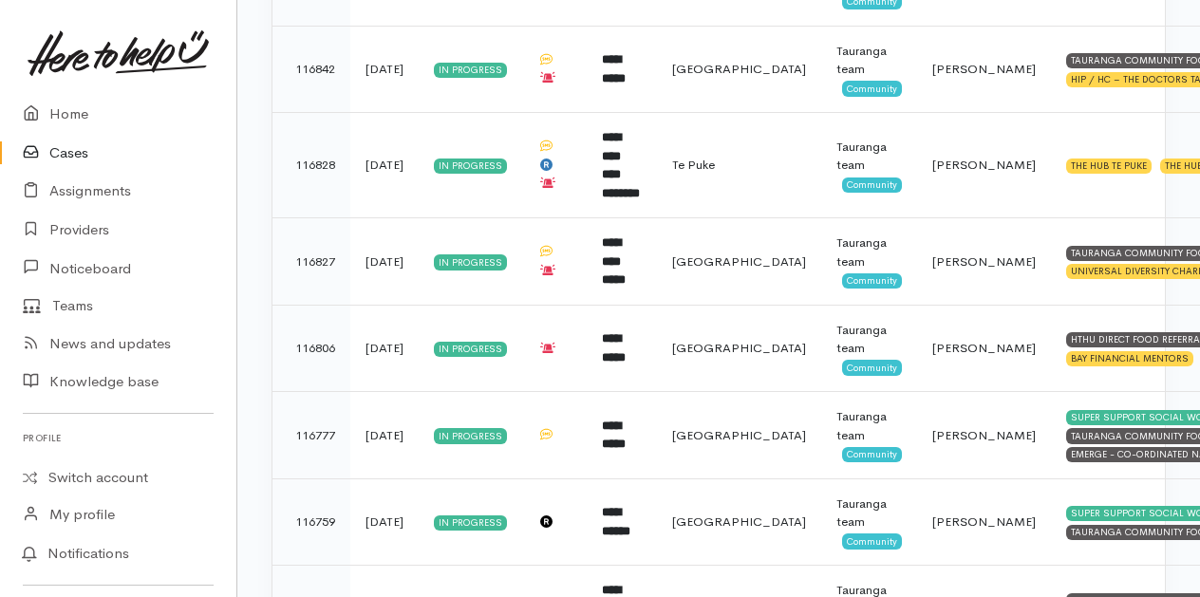
scroll to position [1352, 0]
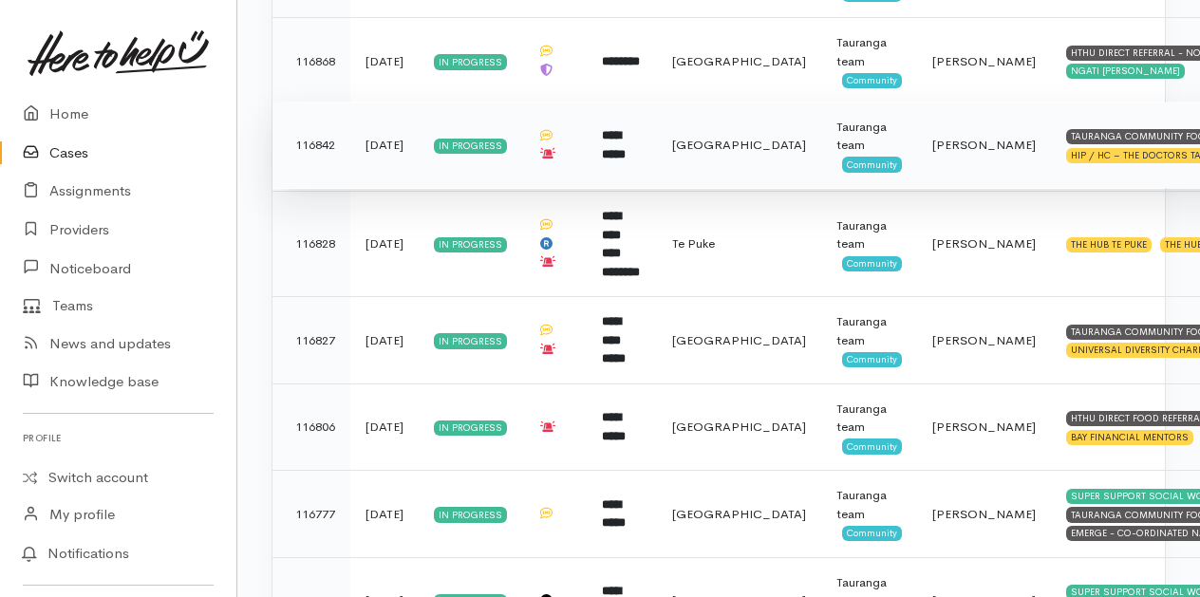
click at [598, 110] on td "**********" at bounding box center [622, 145] width 70 height 87
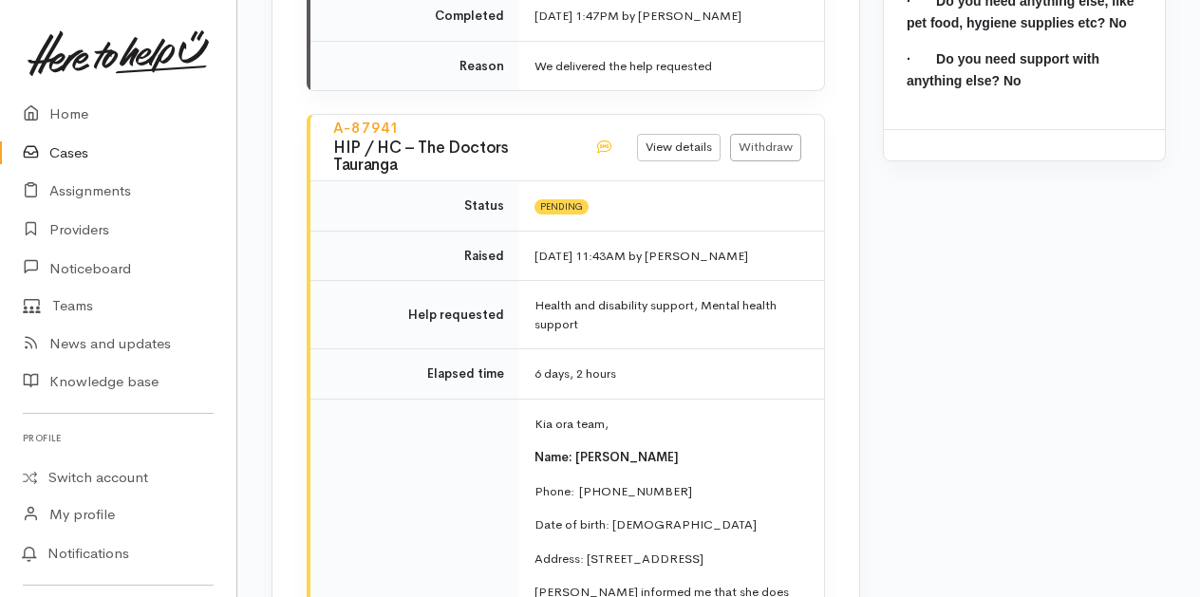
scroll to position [2754, 0]
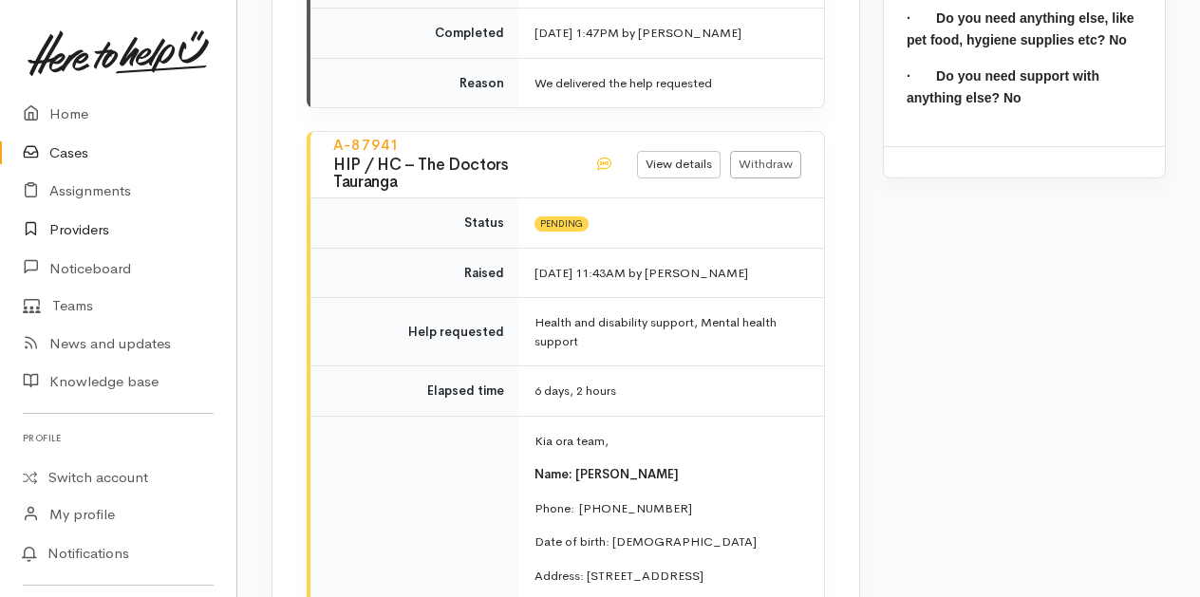
click at [66, 230] on link "Providers" at bounding box center [118, 230] width 236 height 39
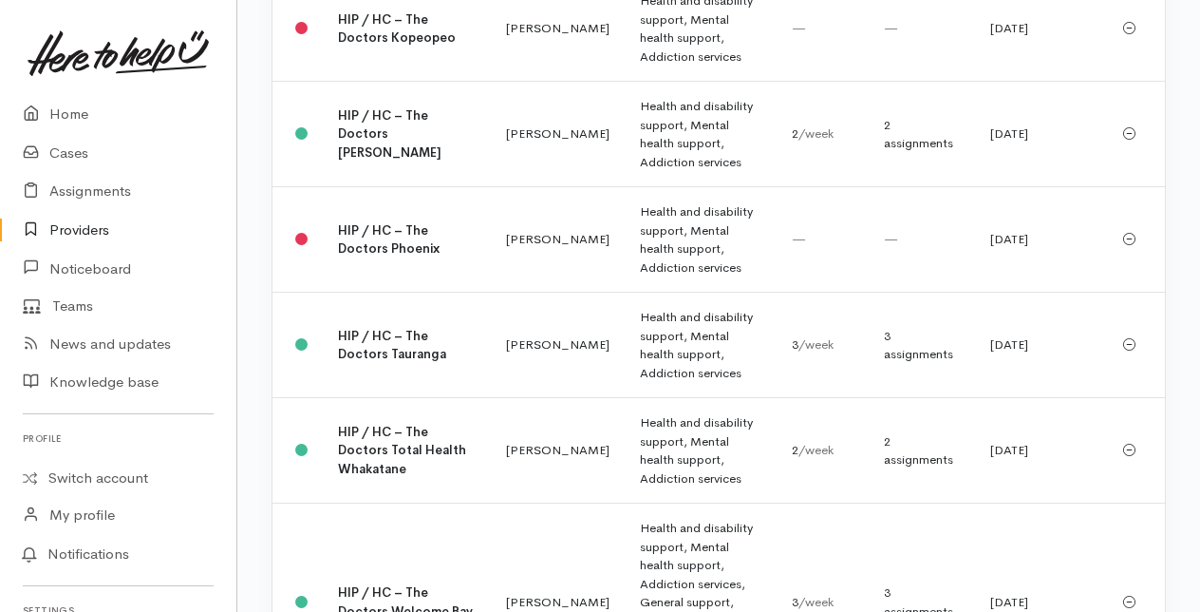
scroll to position [4273, 0]
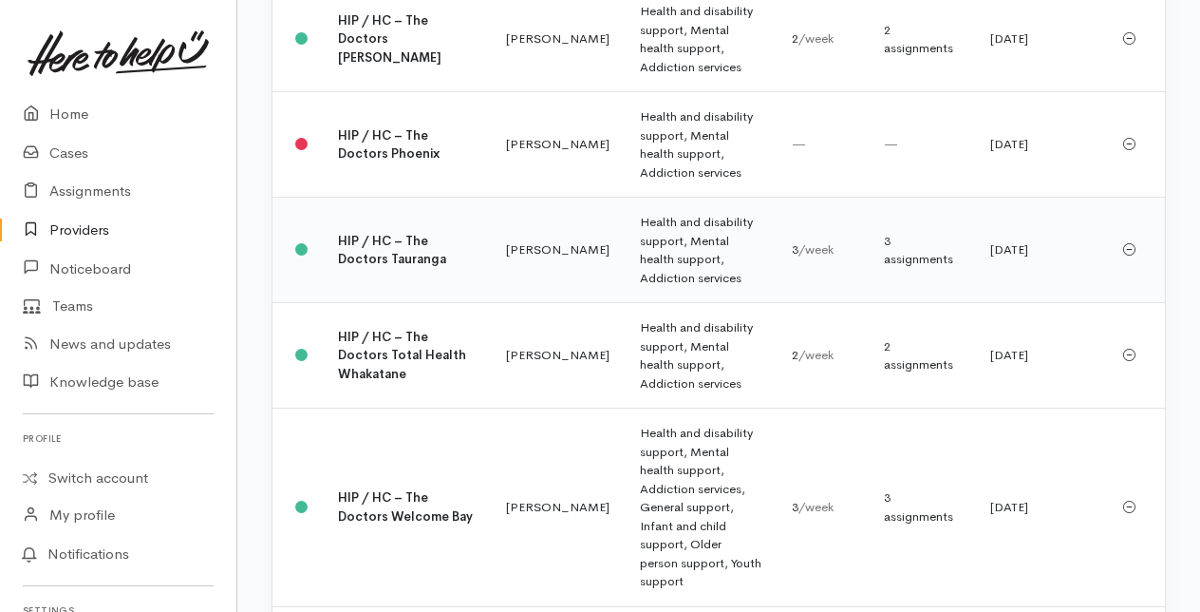
click at [364, 268] on b "HIP / HC – The Doctors Tauranga" at bounding box center [392, 250] width 108 height 35
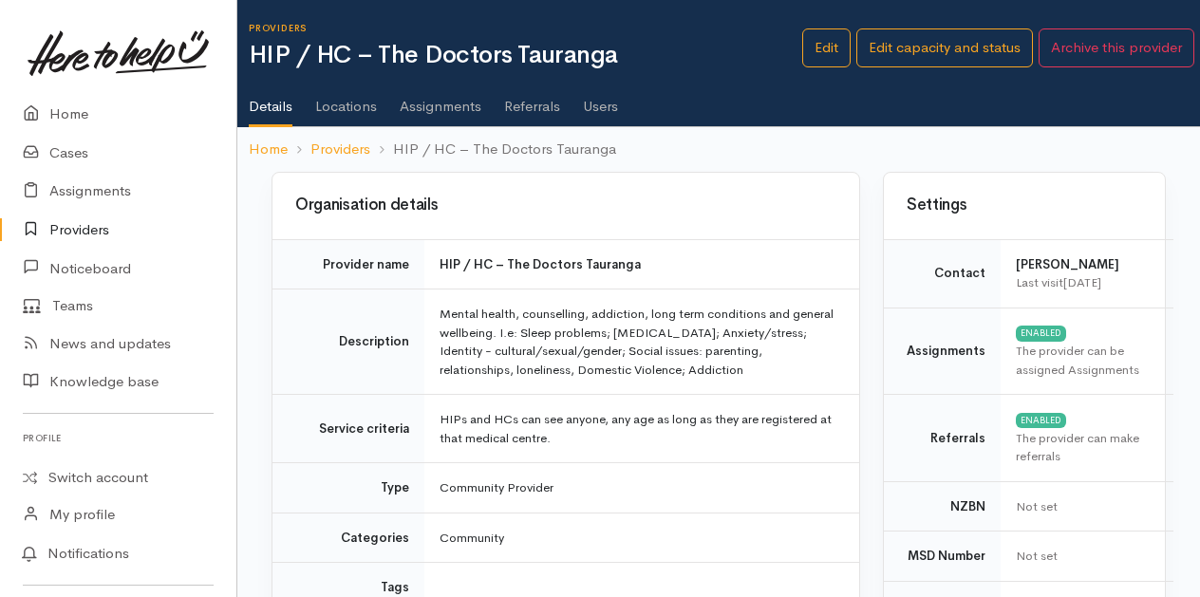
click at [431, 110] on link "Assignments" at bounding box center [441, 99] width 82 height 53
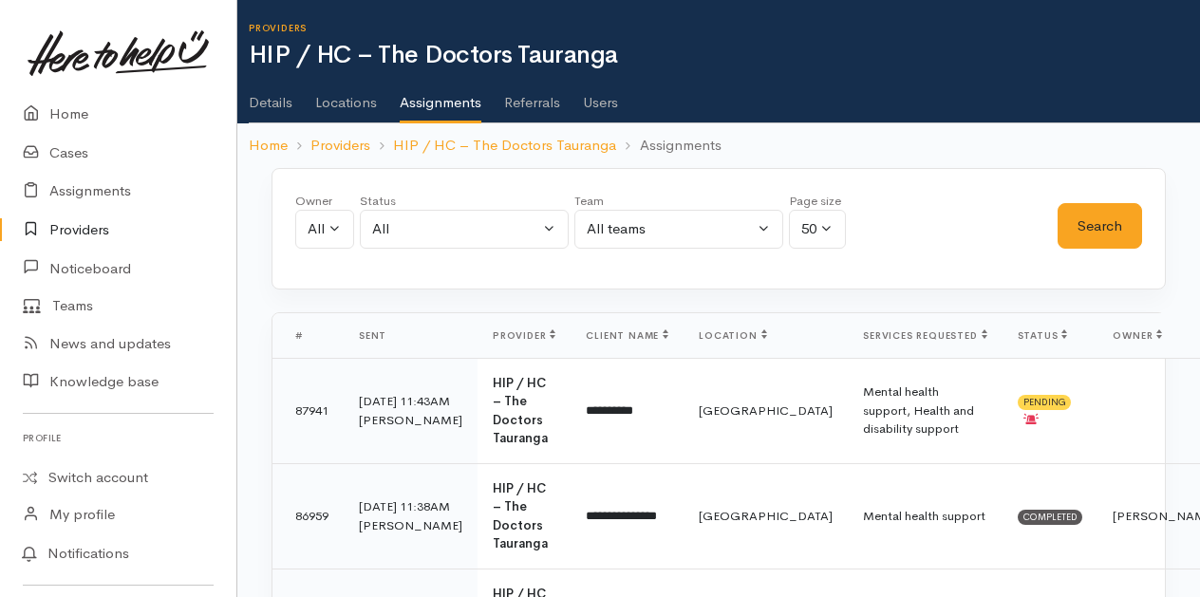
click at [615, 101] on link "Users" at bounding box center [600, 95] width 35 height 53
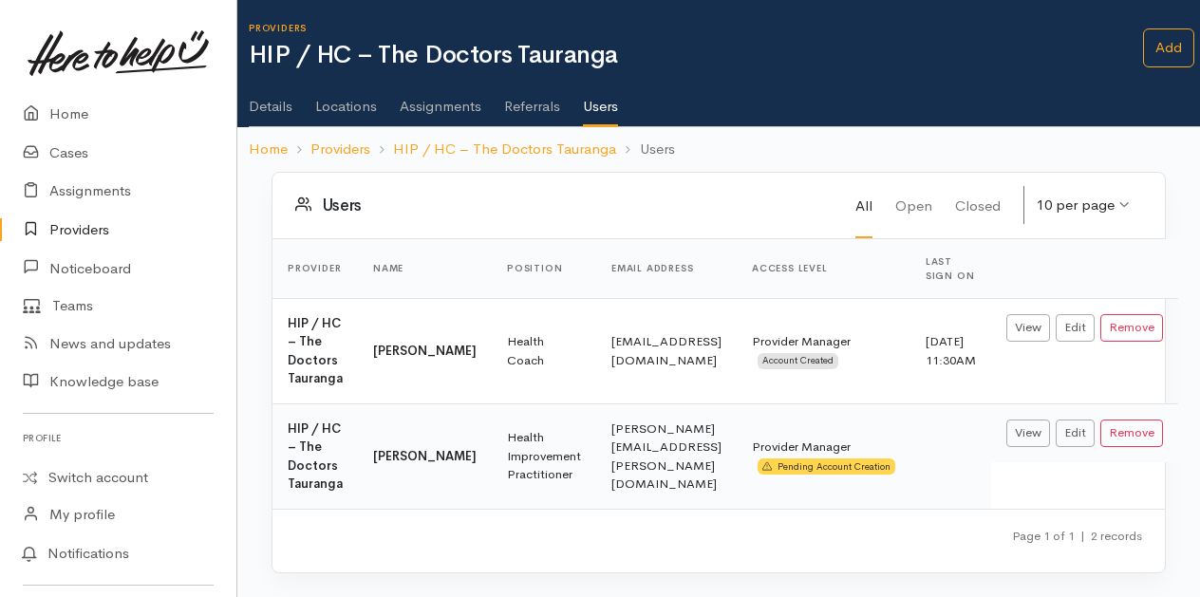
click at [431, 104] on link "Assignments" at bounding box center [441, 99] width 82 height 53
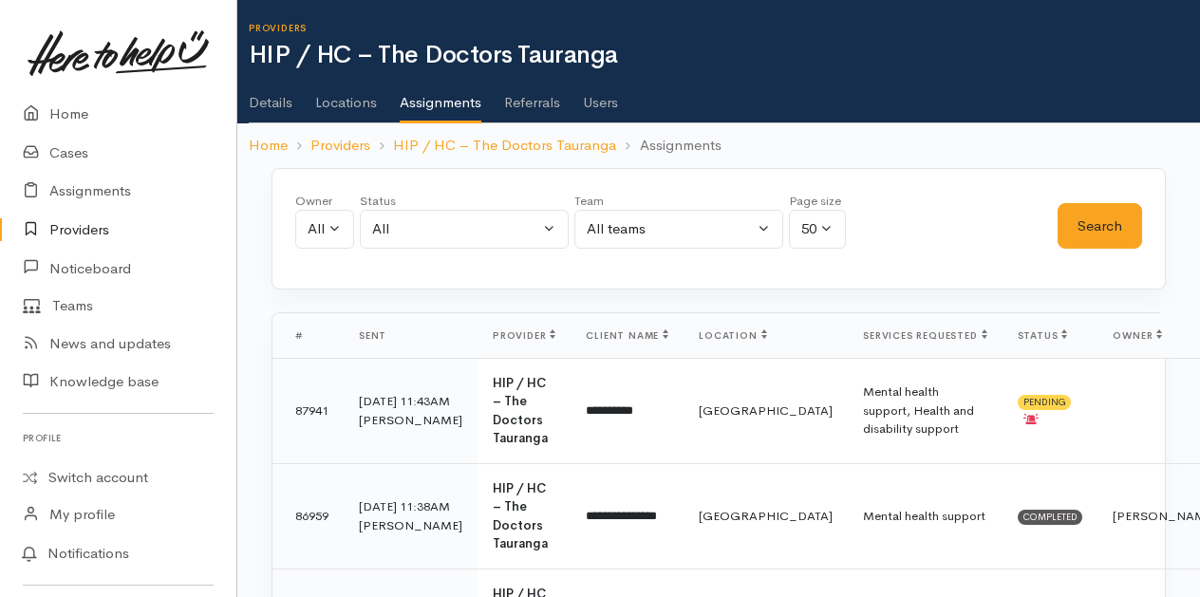
click at [604, 103] on link "Users" at bounding box center [600, 95] width 35 height 53
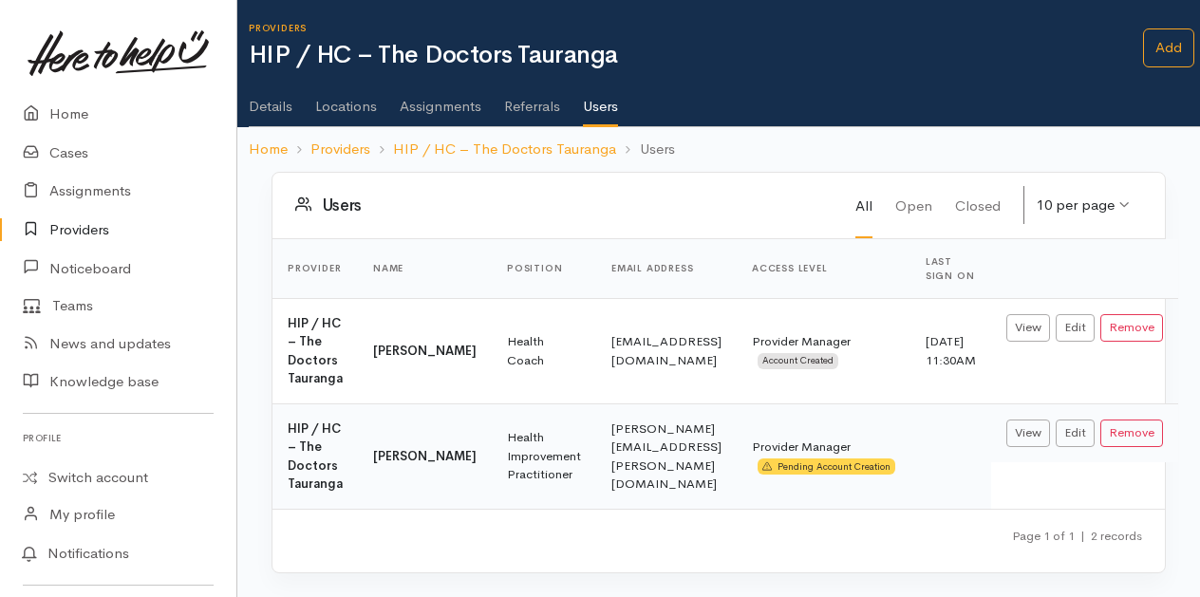
click at [439, 108] on link "Assignments" at bounding box center [441, 99] width 82 height 53
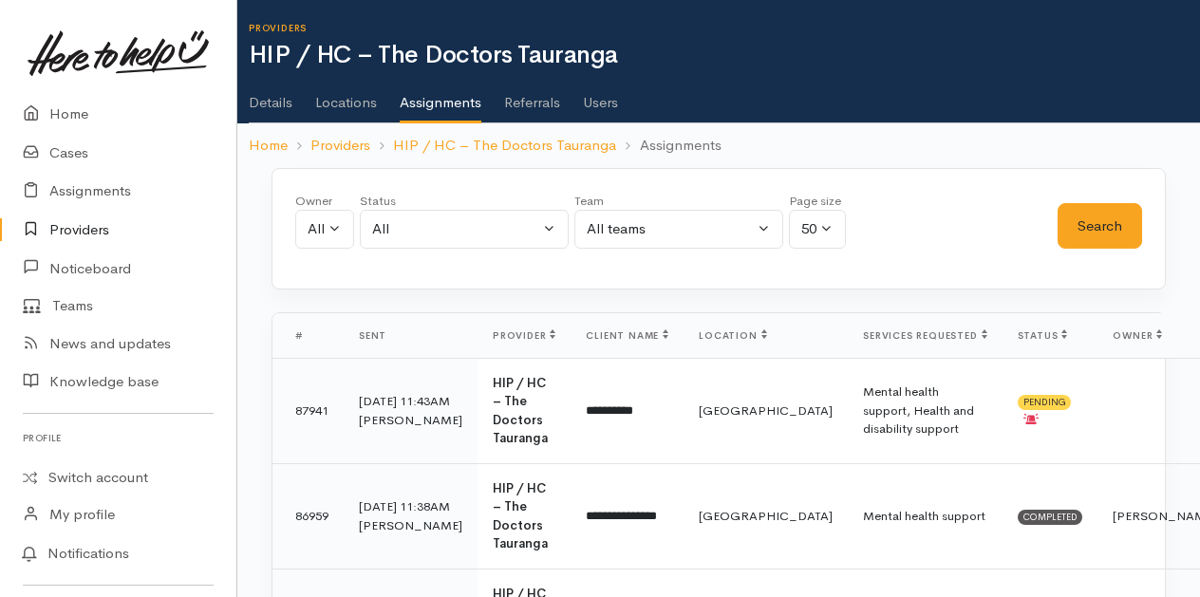
click at [596, 106] on link "Users" at bounding box center [600, 95] width 35 height 53
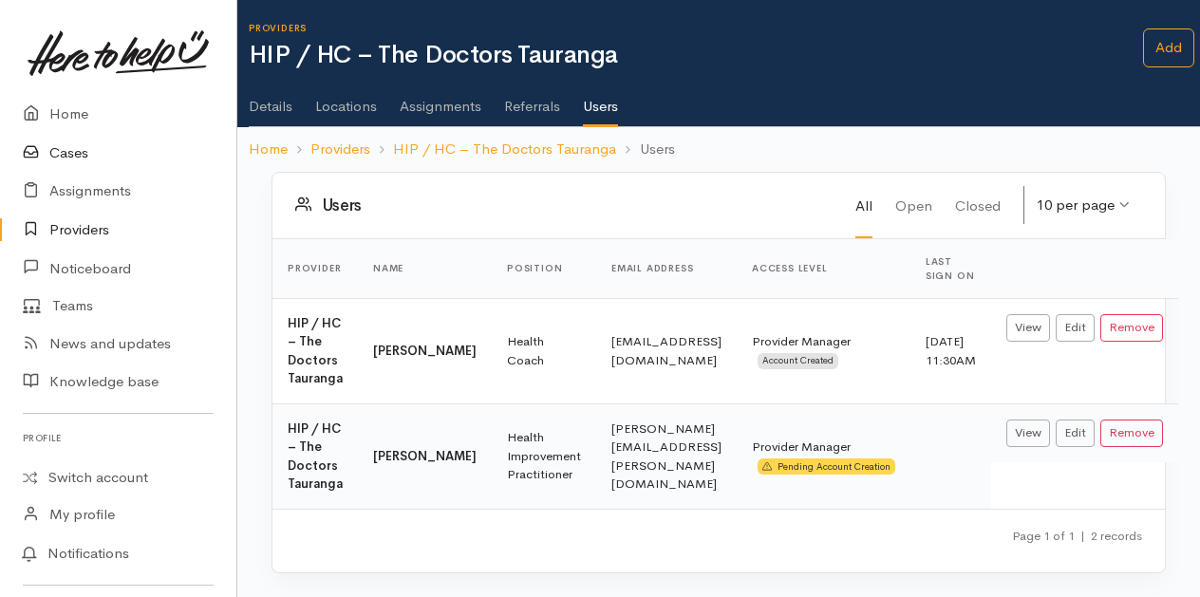
click at [68, 152] on link "Cases" at bounding box center [118, 153] width 236 height 39
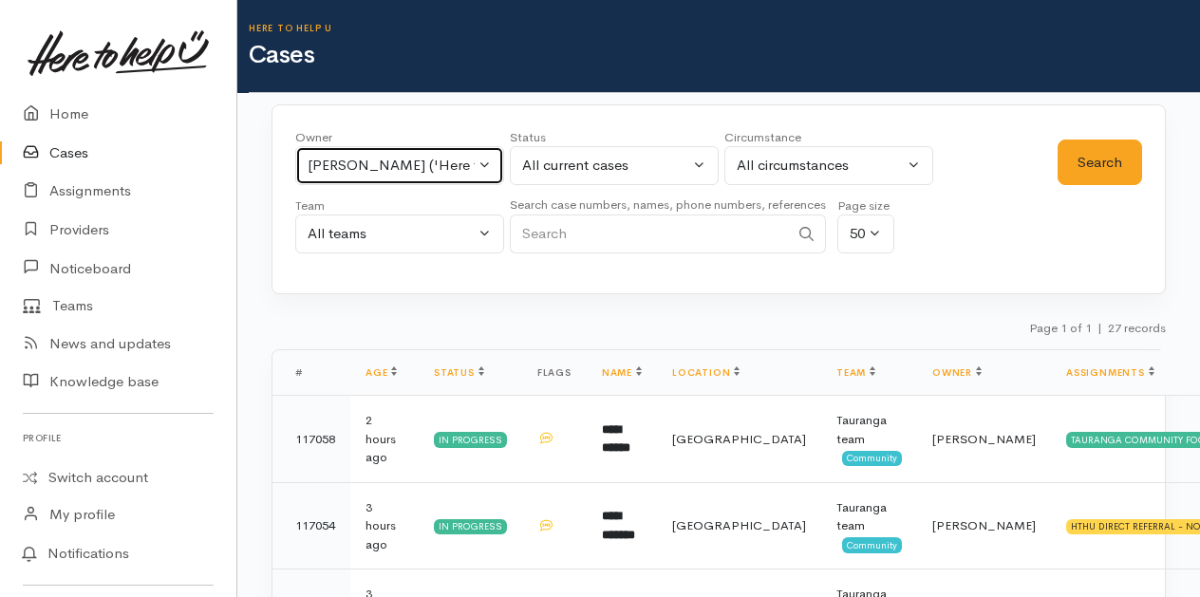
click at [492, 161] on button "Karli Morris ('Here to help u')" at bounding box center [399, 165] width 209 height 39
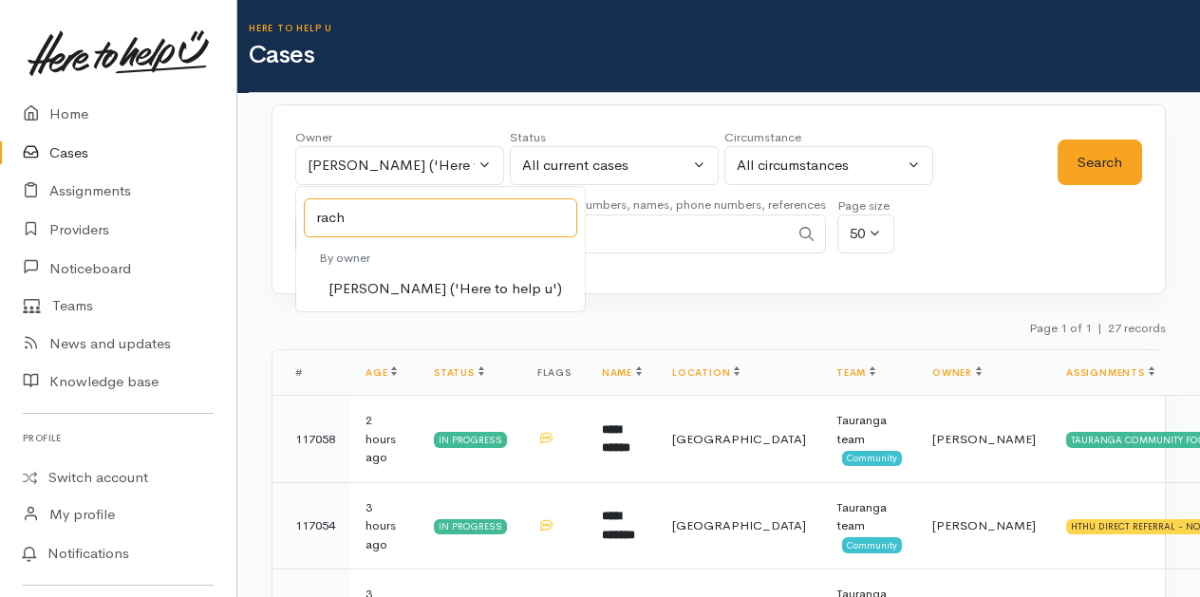
type input "rach"
click at [367, 279] on span "Rachel Proctor ('Here to help u')" at bounding box center [446, 289] width 234 height 22
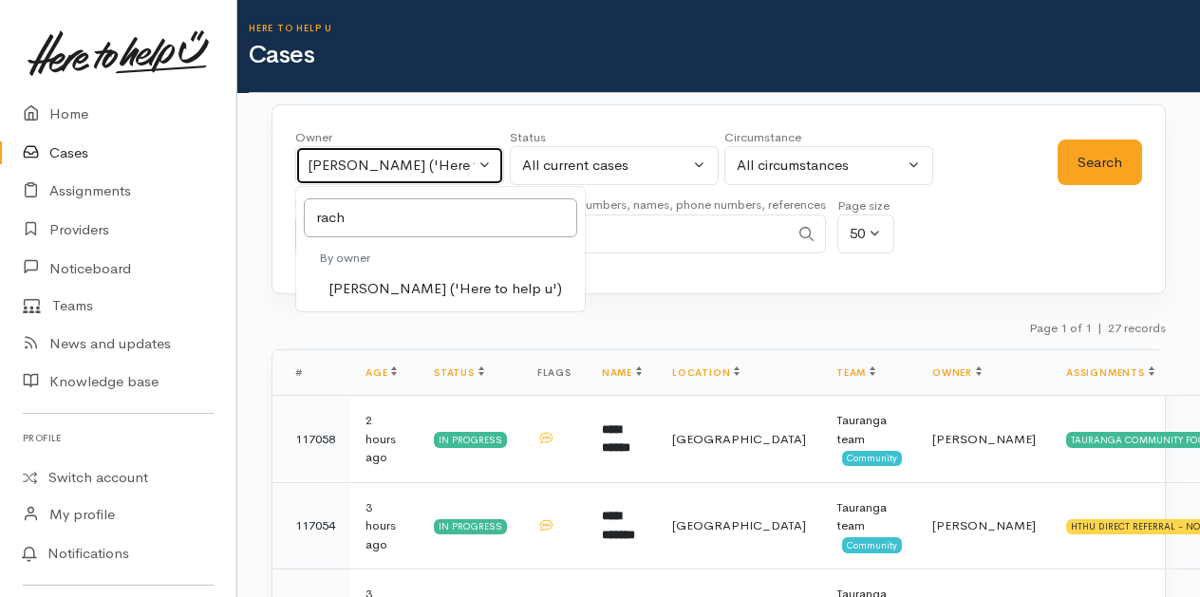
select select "1612"
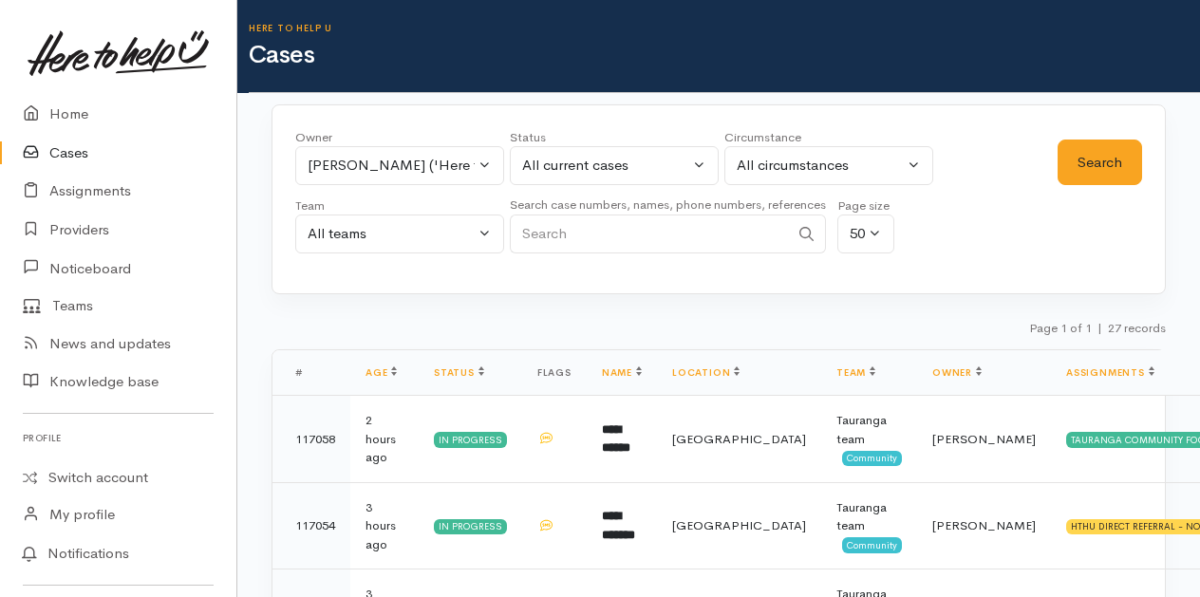
click at [1052, 156] on div "Owner All My cases 2Alice1 Faye Davies ('Here to help u') Aandrea Murray ('Here…" at bounding box center [676, 196] width 763 height 137
click at [1072, 156] on button "Search" at bounding box center [1100, 163] width 85 height 47
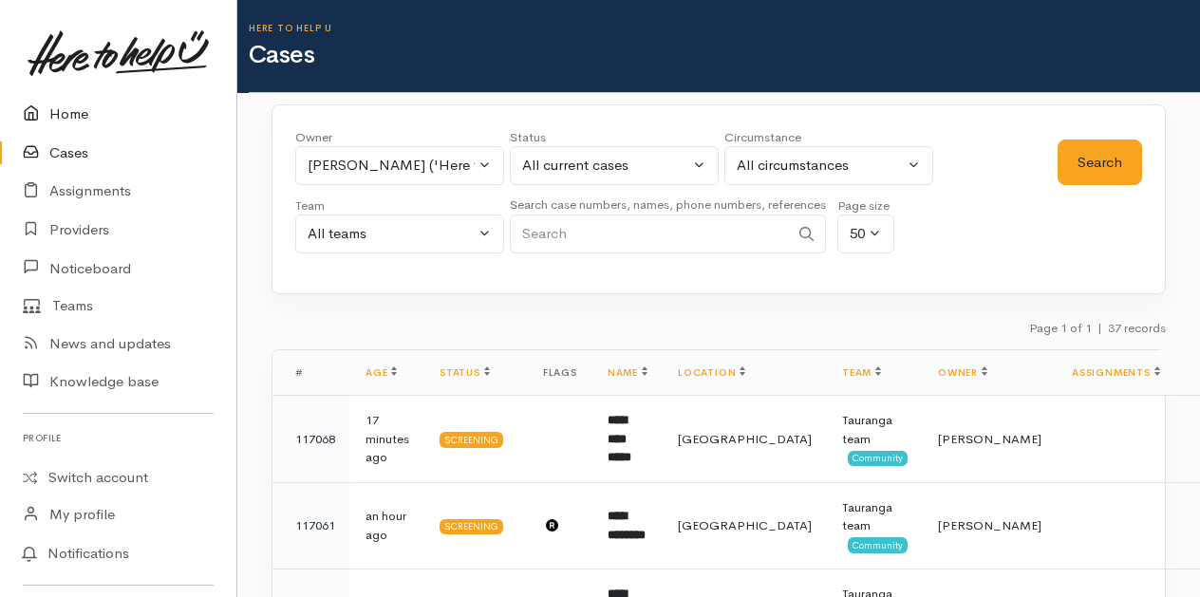
click at [72, 116] on link "Home" at bounding box center [118, 114] width 236 height 39
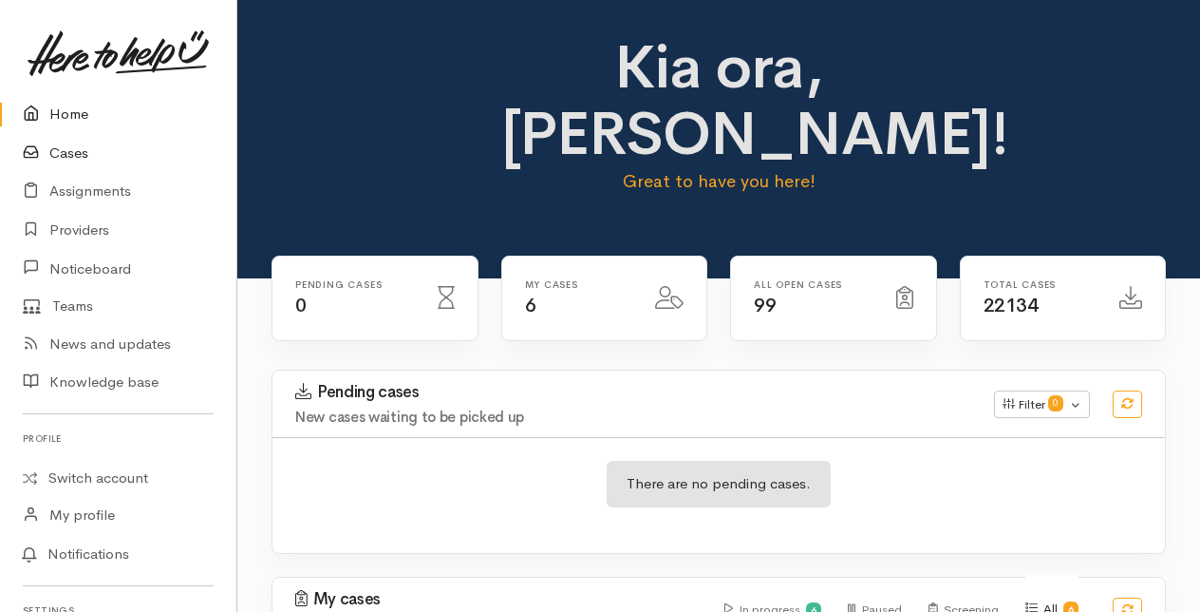
click at [63, 154] on link "Cases" at bounding box center [118, 153] width 236 height 39
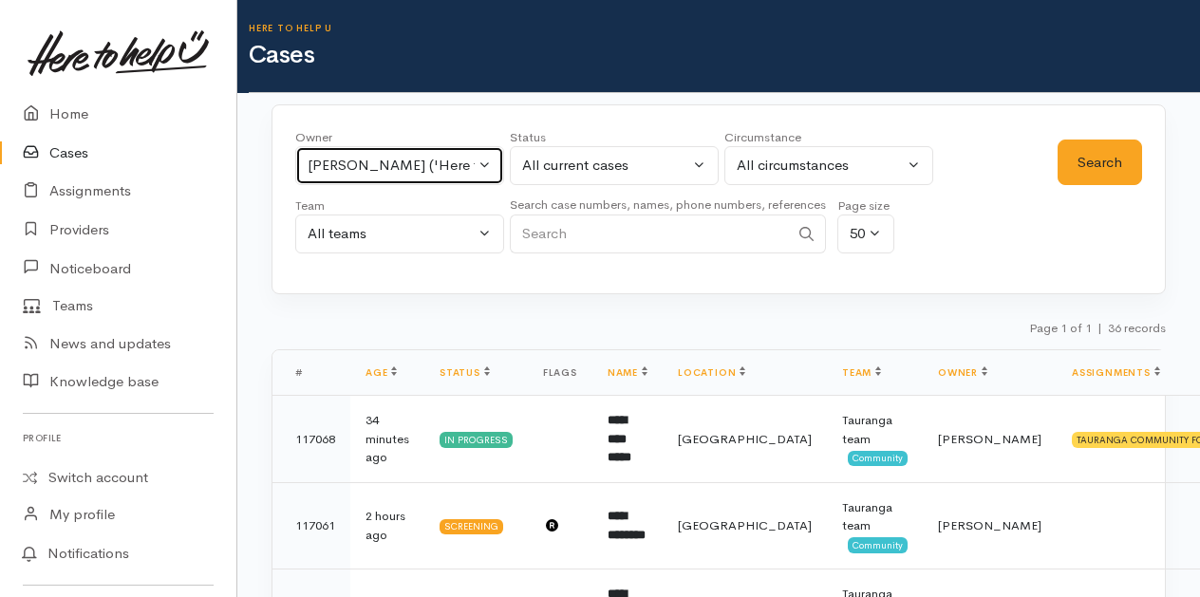
click at [485, 161] on button "[PERSON_NAME] ('Here to help u')" at bounding box center [399, 165] width 209 height 39
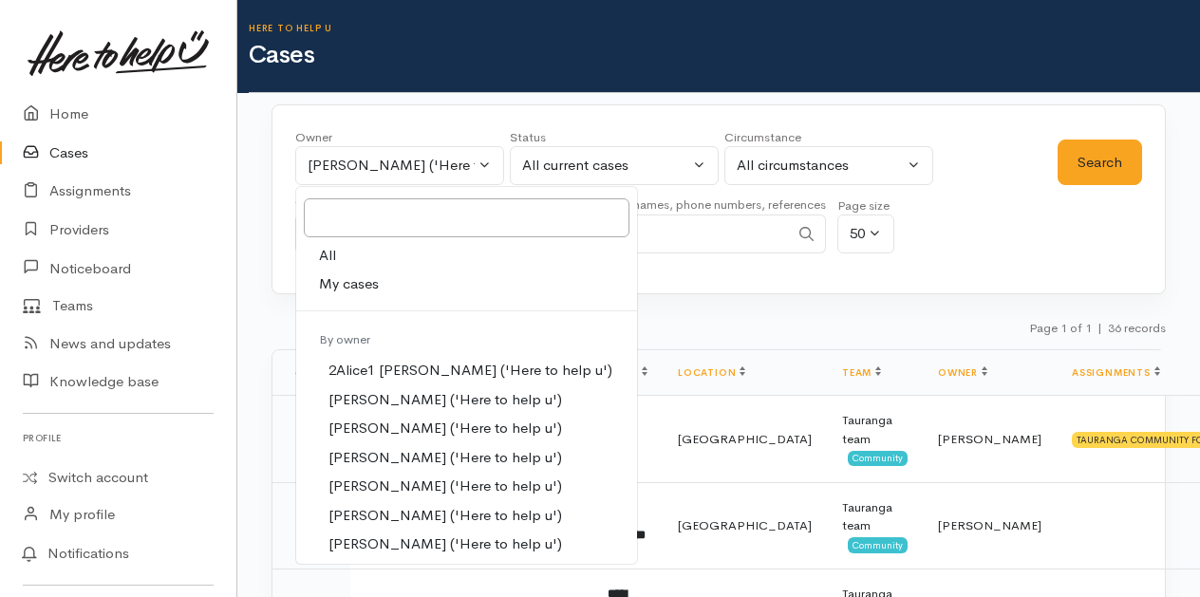
drag, startPoint x: 361, startPoint y: 281, endPoint x: 678, endPoint y: 219, distance: 323.1
click at [361, 278] on span "My cases" at bounding box center [349, 285] width 60 height 22
select select "205"
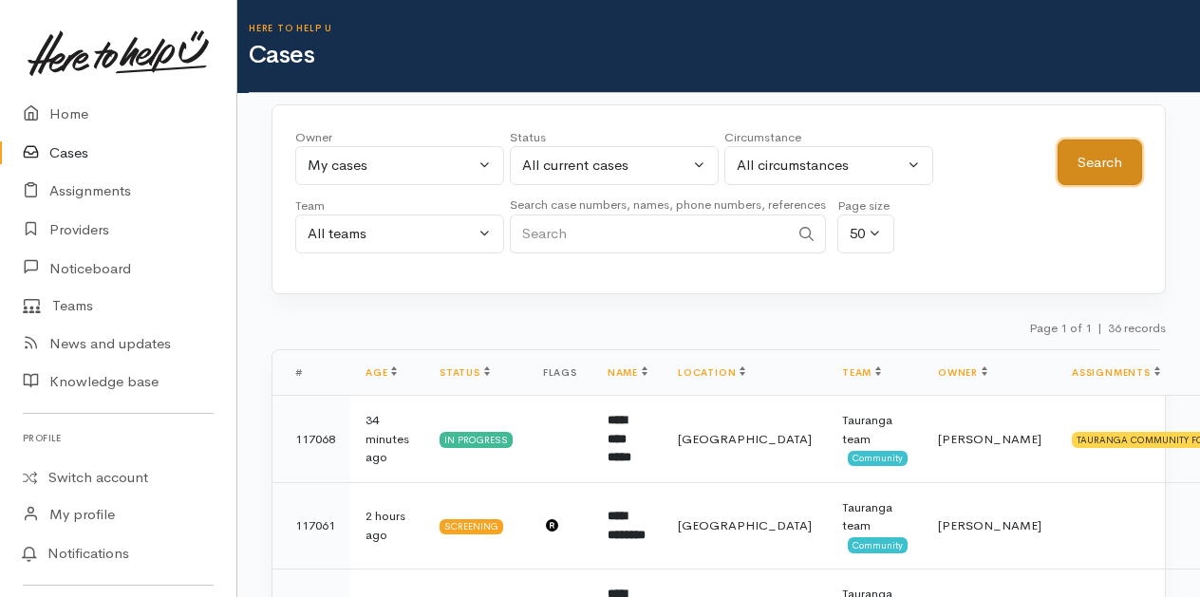
click at [1092, 152] on button "Search" at bounding box center [1100, 163] width 85 height 47
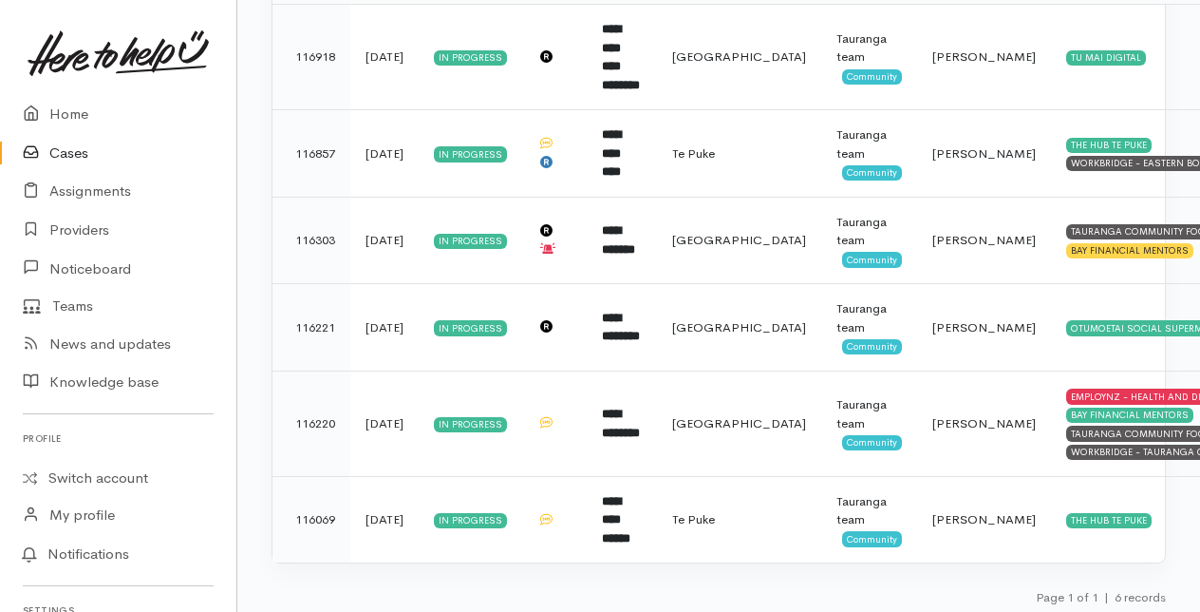
scroll to position [393, 0]
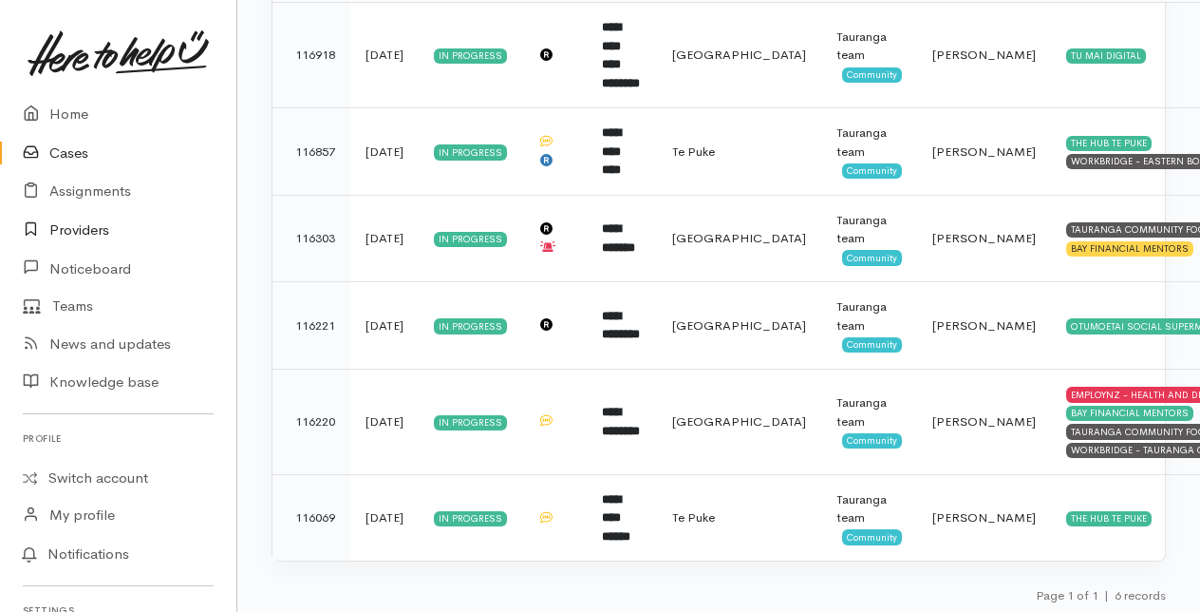
click at [89, 227] on link "Providers" at bounding box center [118, 230] width 236 height 39
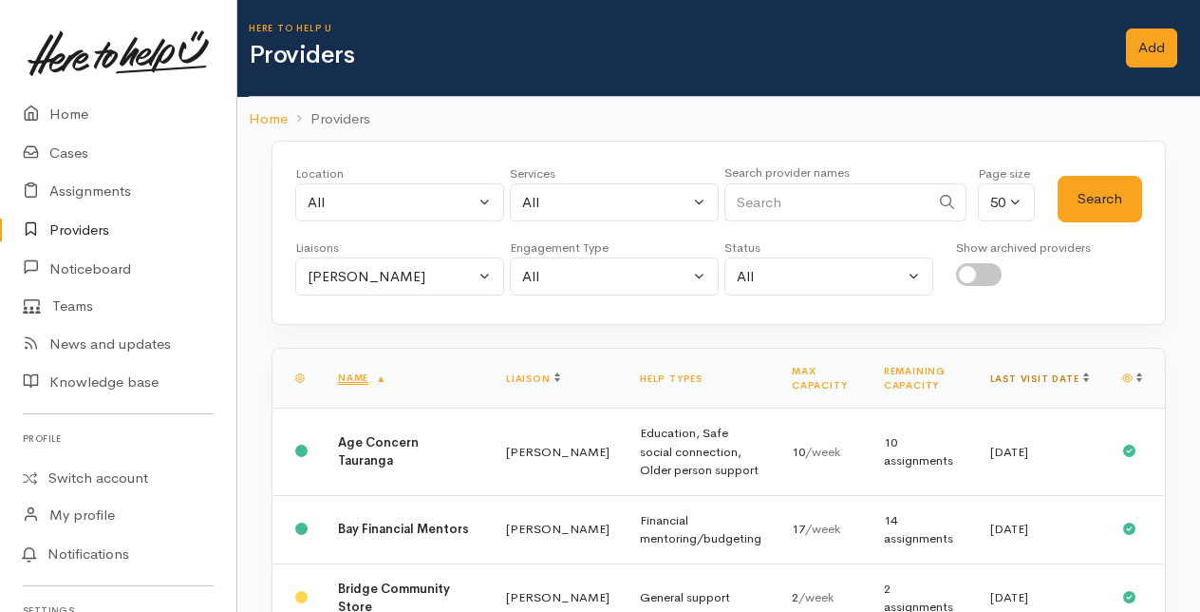
click at [1063, 378] on link "Last visit date" at bounding box center [1039, 378] width 99 height 12
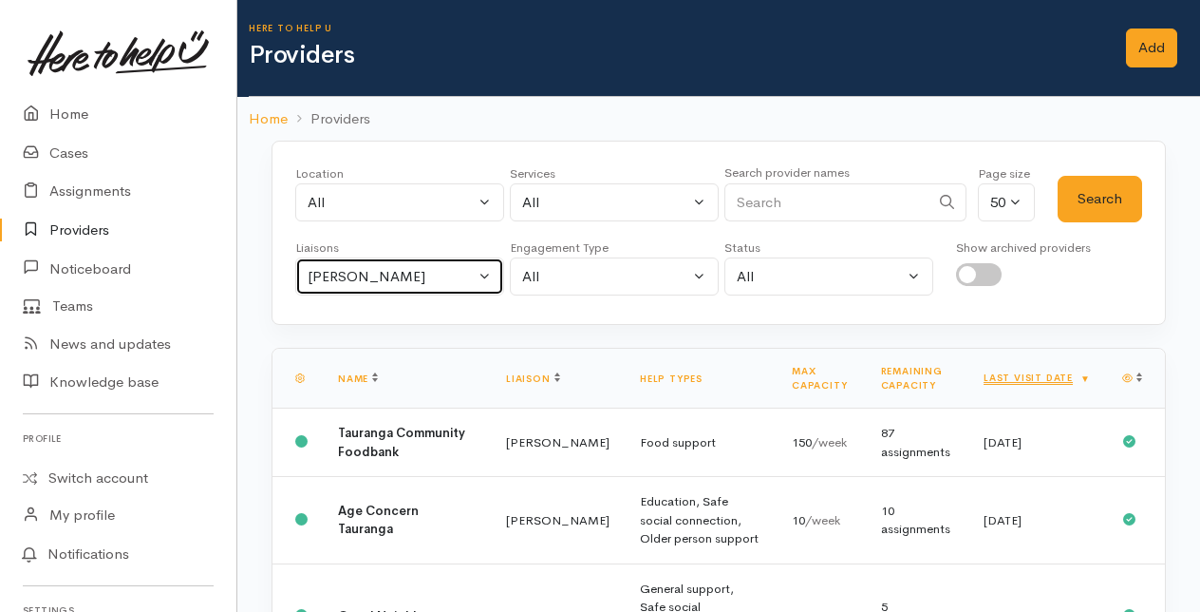
click at [484, 271] on button "[PERSON_NAME]" at bounding box center [399, 276] width 209 height 39
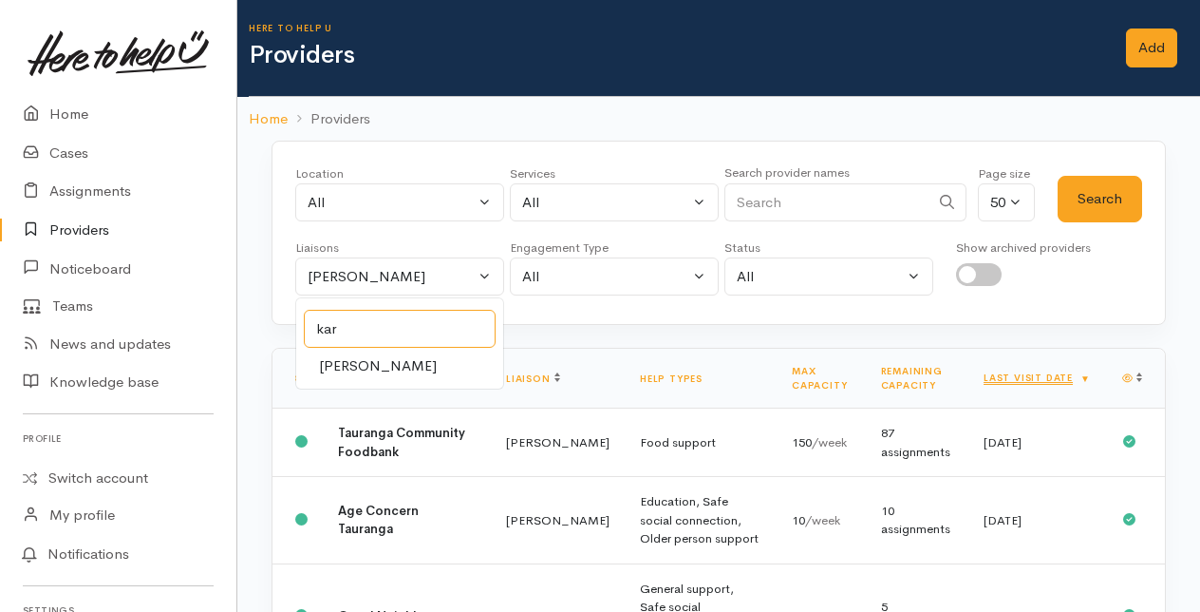
type input "kar"
click at [346, 365] on span "[PERSON_NAME]" at bounding box center [378, 366] width 118 height 22
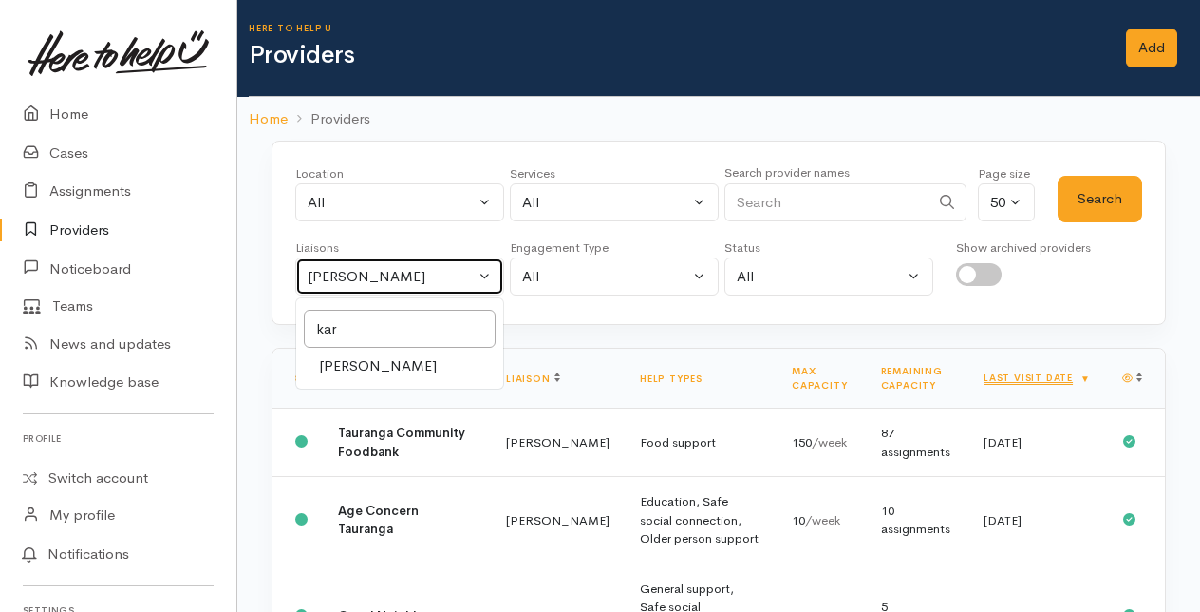
select select "435"
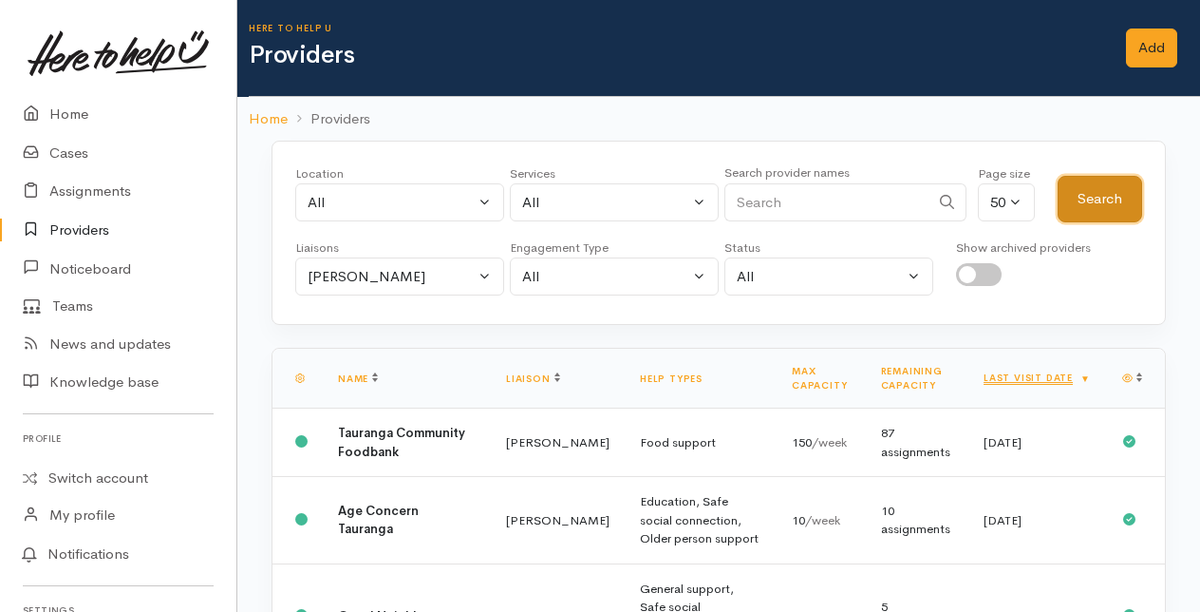
click at [1100, 198] on button "Search" at bounding box center [1100, 199] width 85 height 47
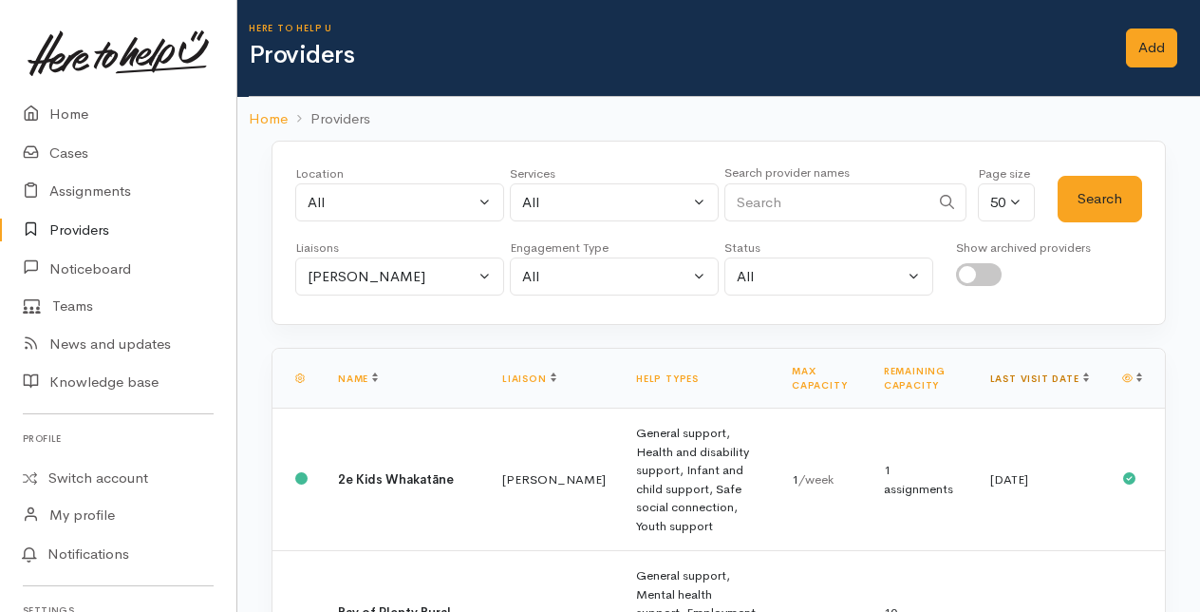
click at [1070, 373] on link "Last visit date" at bounding box center [1039, 378] width 99 height 12
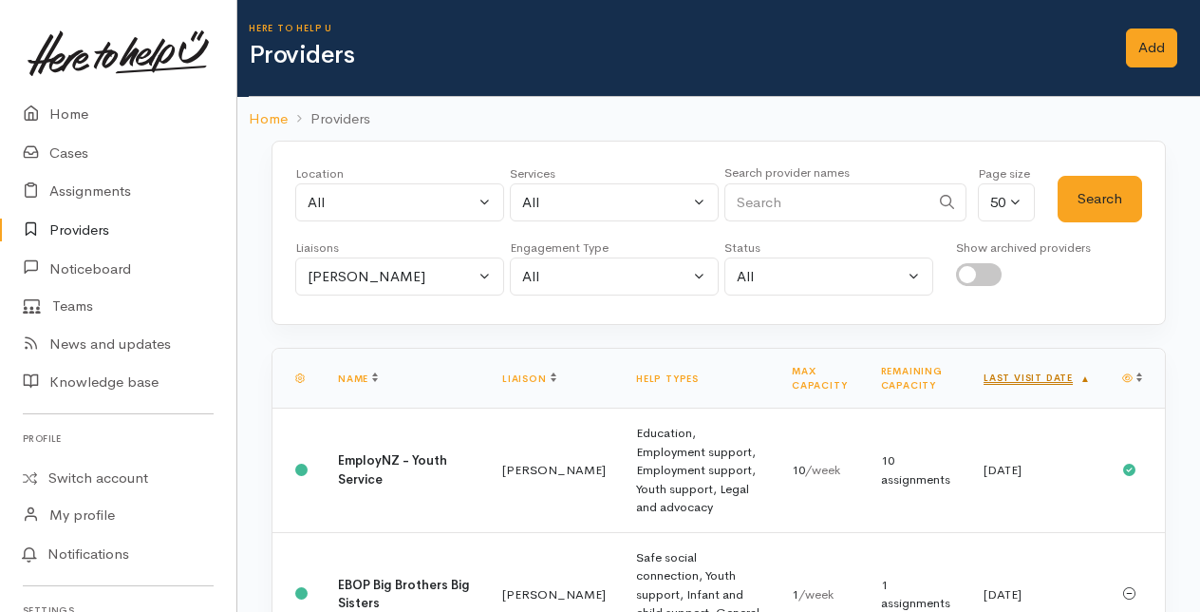
click at [1069, 374] on link "Last visit date" at bounding box center [1037, 377] width 107 height 12
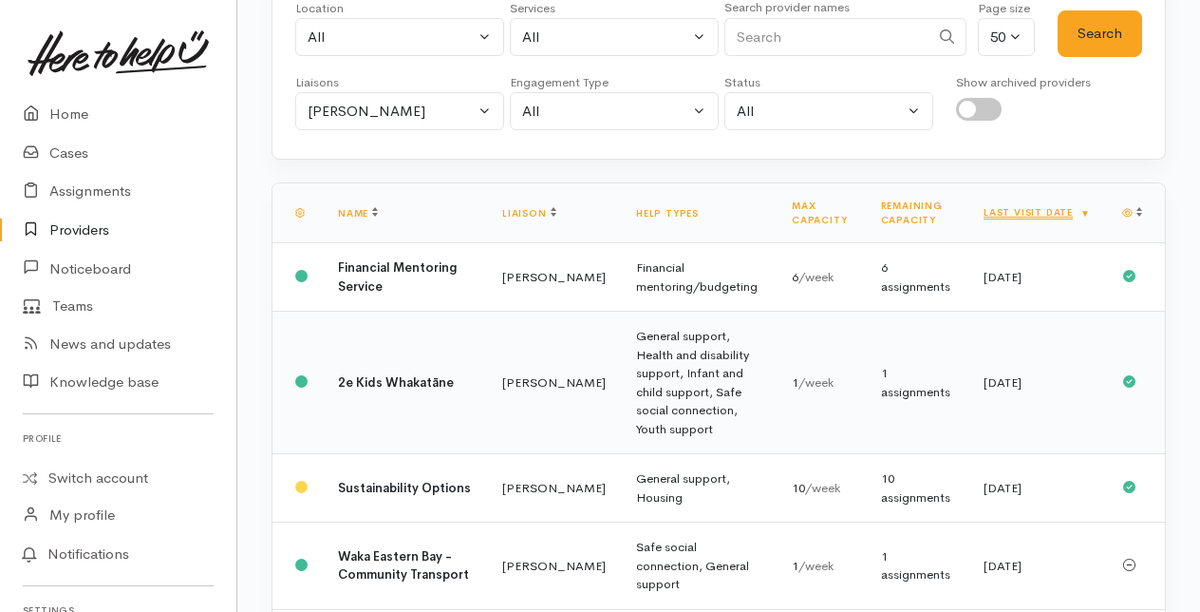
scroll to position [190, 0]
